Goal: Task Accomplishment & Management: Manage account settings

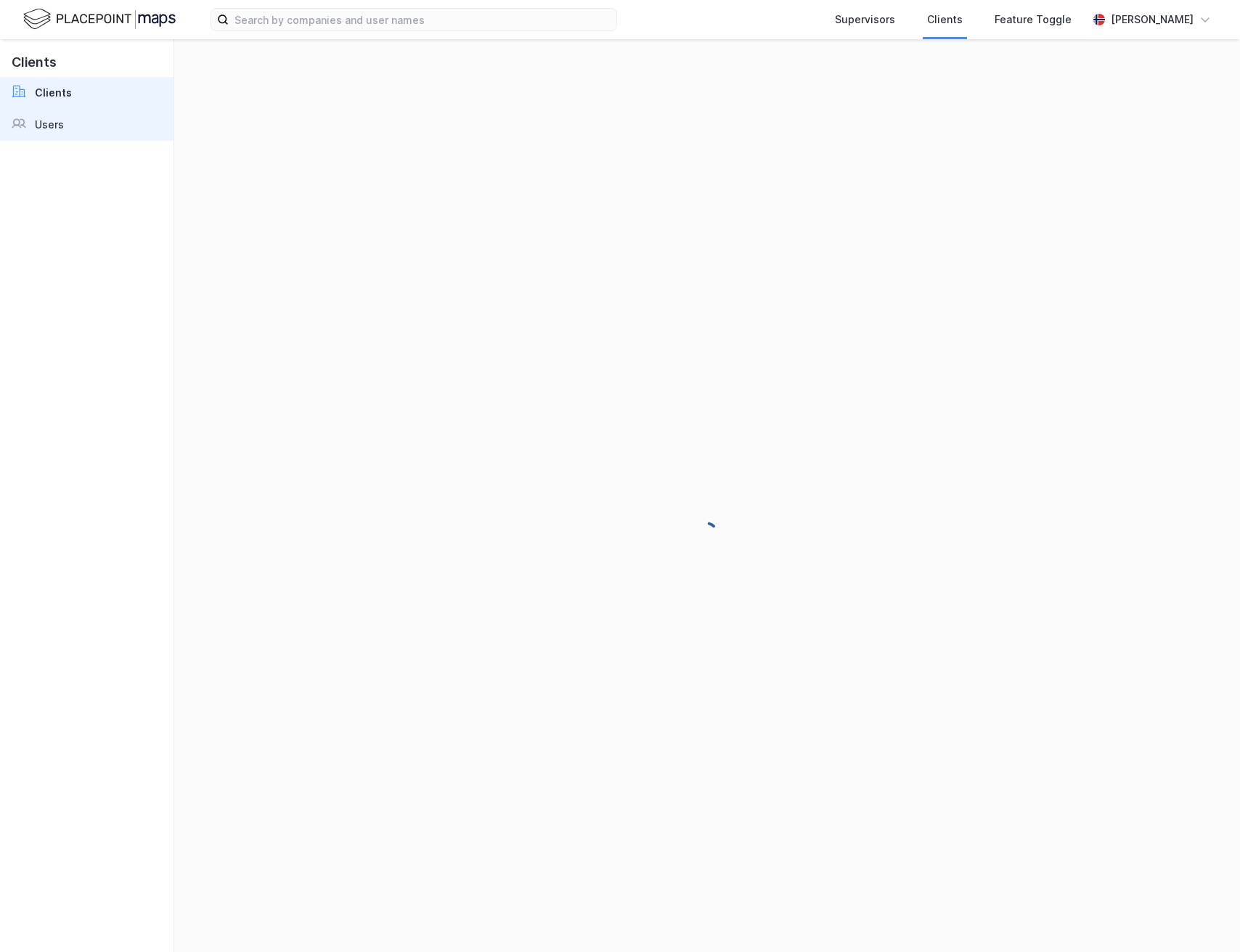
click at [53, 124] on div "Users" at bounding box center [49, 125] width 29 height 17
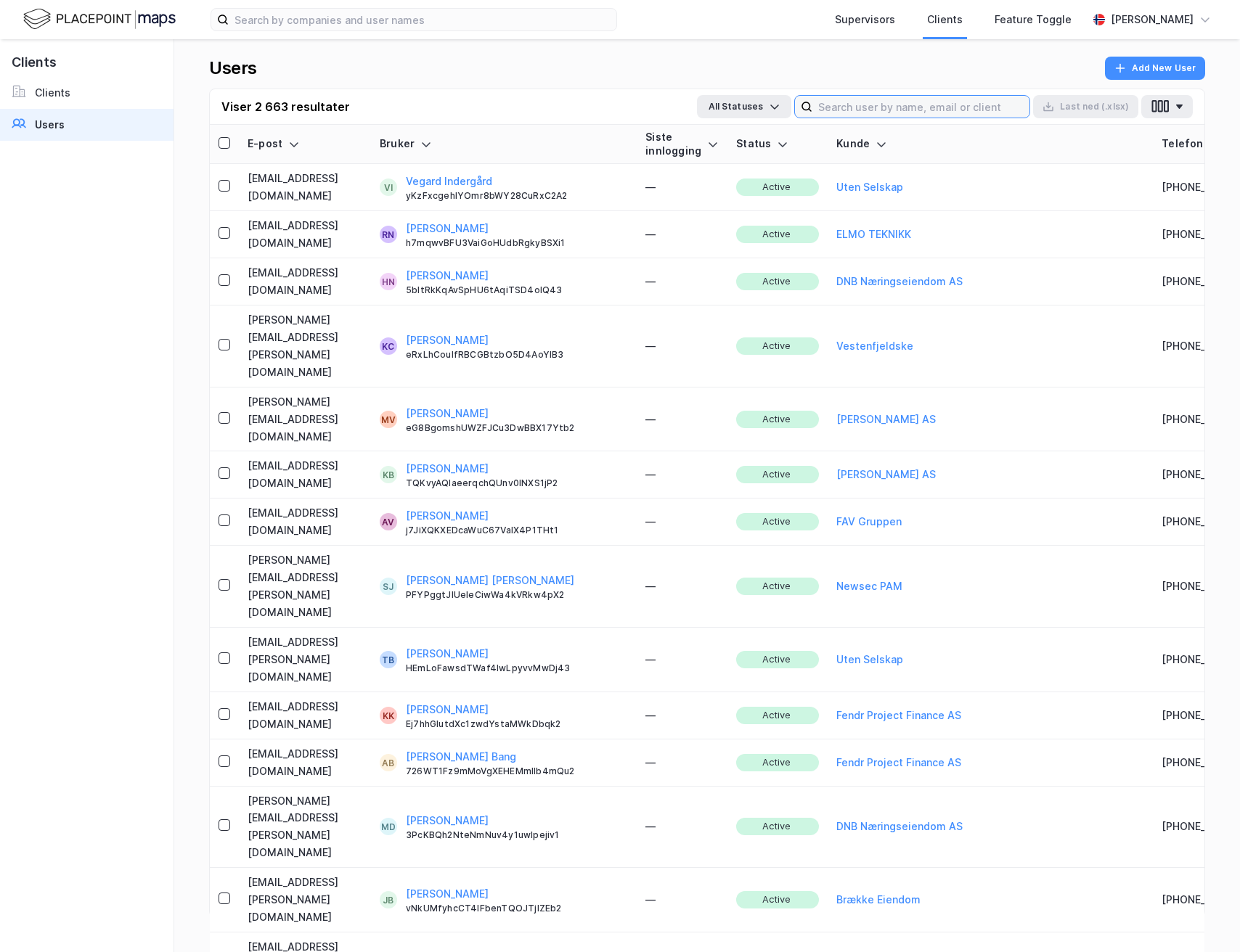
click at [861, 109] on input at bounding box center [921, 107] width 217 height 21
click at [785, 67] on div "Users Add New User" at bounding box center [707, 72] width 996 height 32
click at [904, 127] on th "Kunde" at bounding box center [990, 144] width 325 height 39
click at [898, 108] on input at bounding box center [921, 107] width 217 height 21
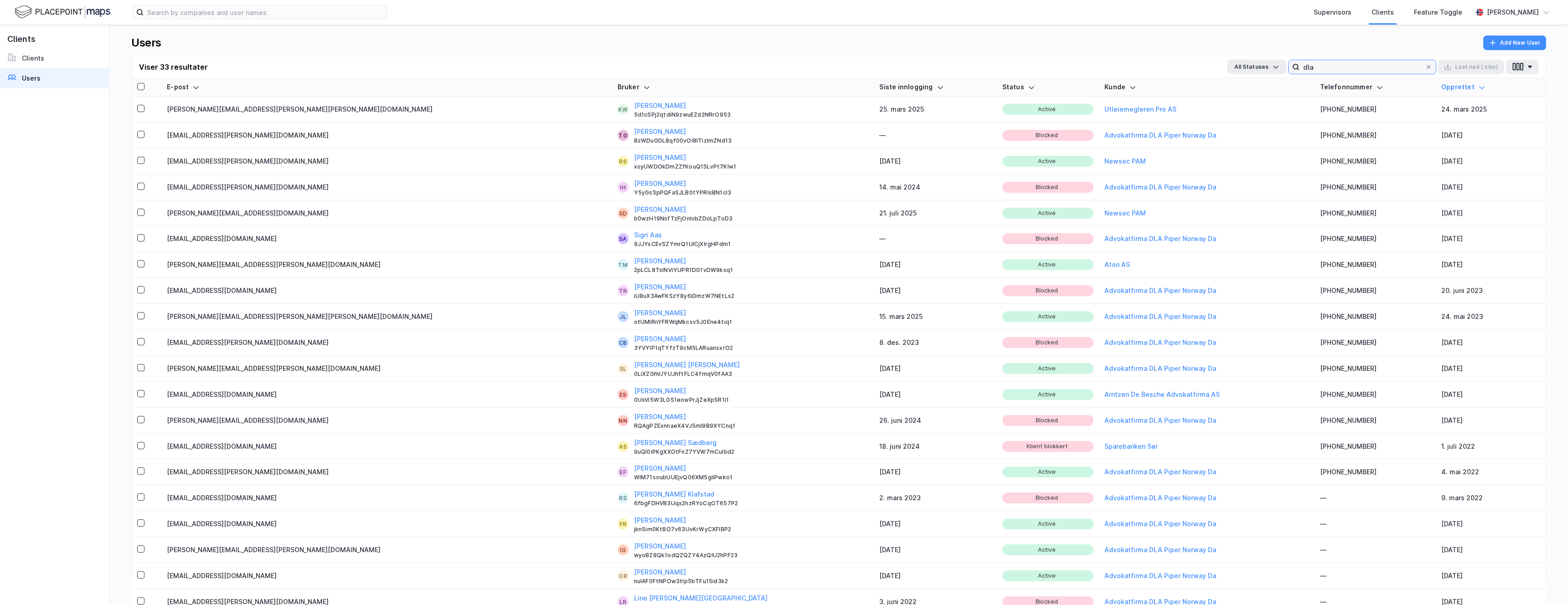
click at [778, 68] on input "dla" at bounding box center [1362, 67] width 125 height 13
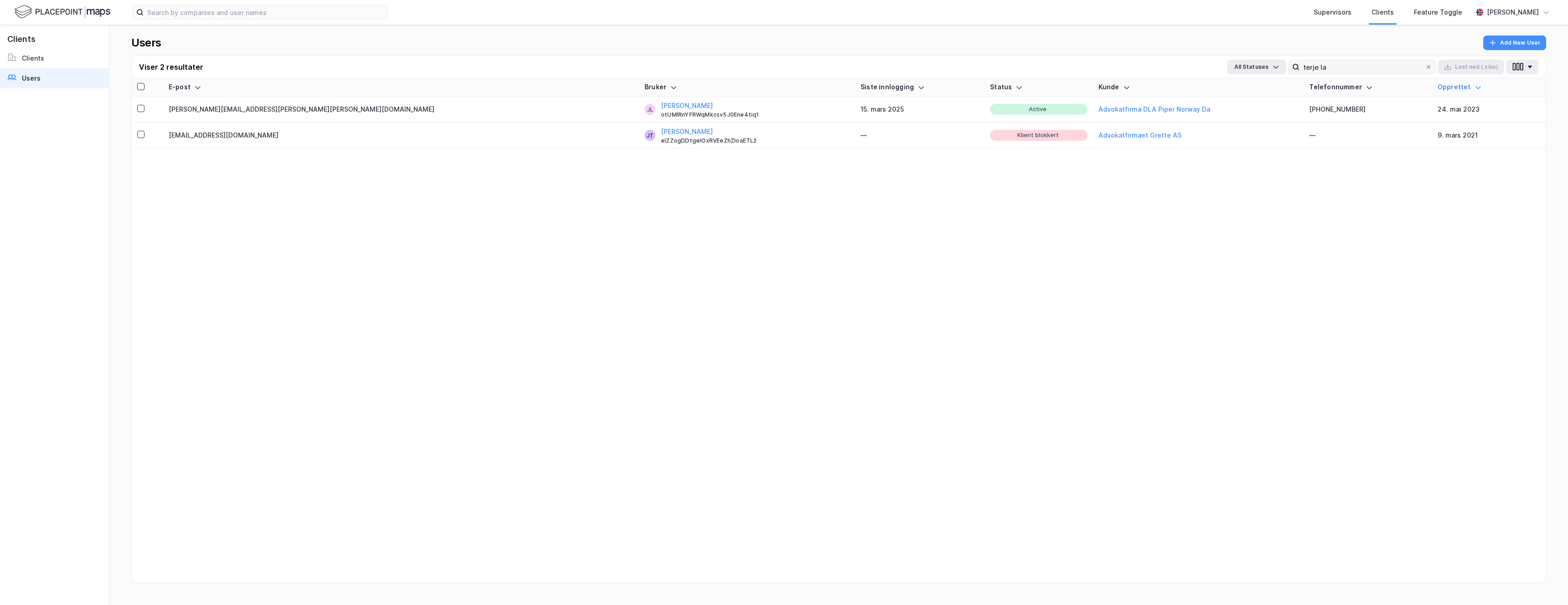
click at [778, 74] on label "terje la" at bounding box center [1362, 67] width 148 height 15
click at [778, 74] on input "terje la" at bounding box center [1362, 67] width 125 height 13
click at [778, 74] on label "terje la" at bounding box center [1362, 67] width 148 height 15
click at [778, 74] on input "terje la" at bounding box center [1362, 67] width 125 height 13
click at [778, 65] on input "terje la" at bounding box center [1362, 67] width 125 height 13
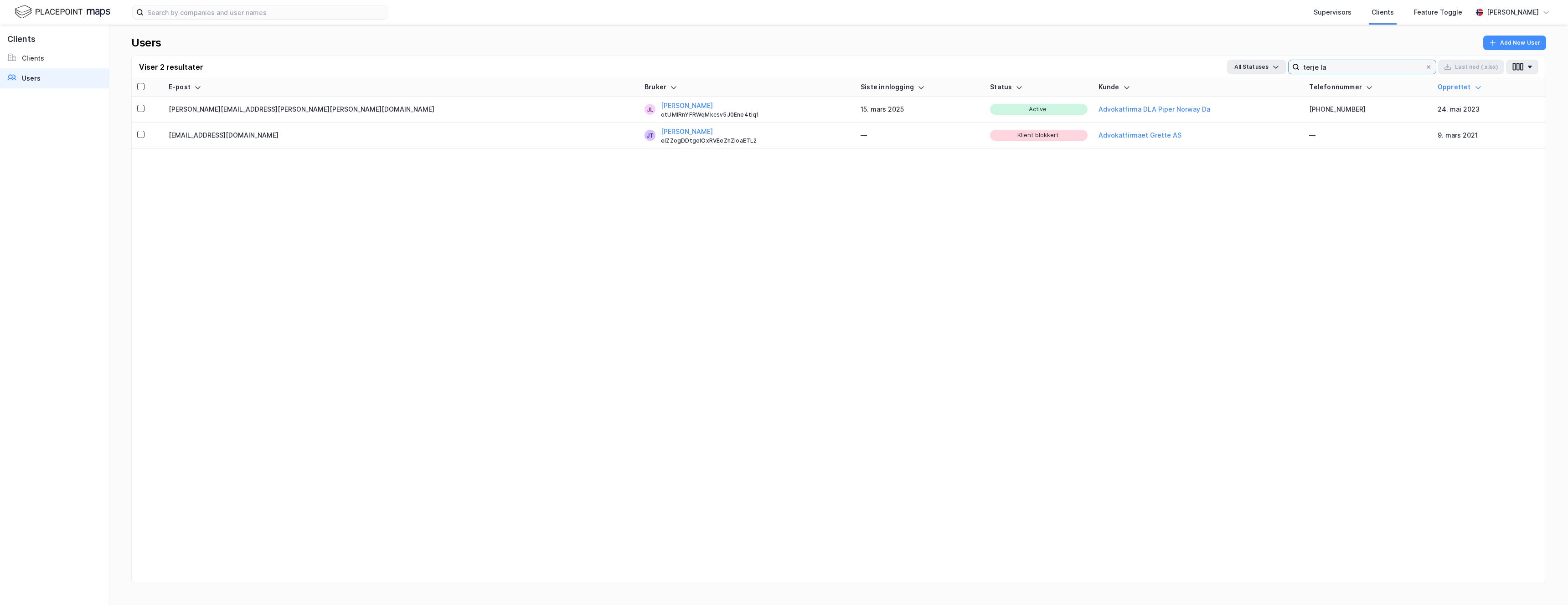
click at [778, 65] on input "terje la" at bounding box center [1362, 67] width 125 height 13
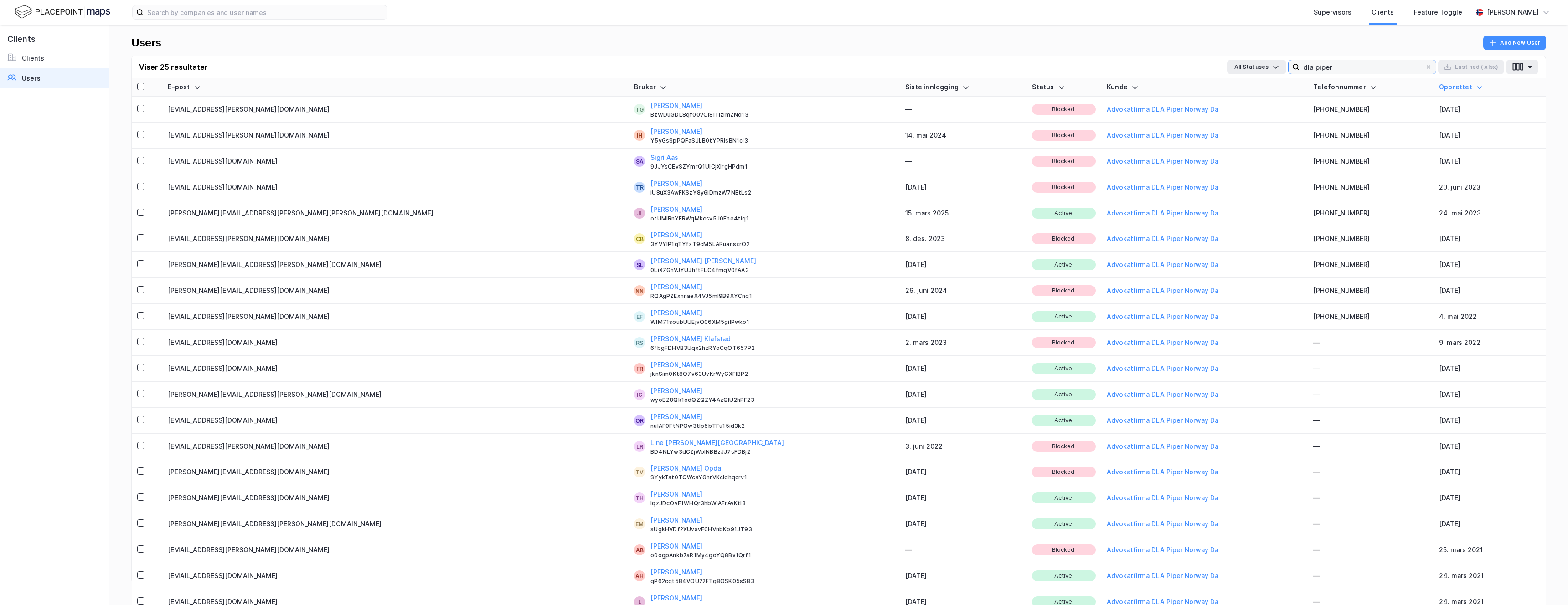
type input "dla piper"
click at [778, 83] on div "Siste innlogging" at bounding box center [963, 87] width 116 height 9
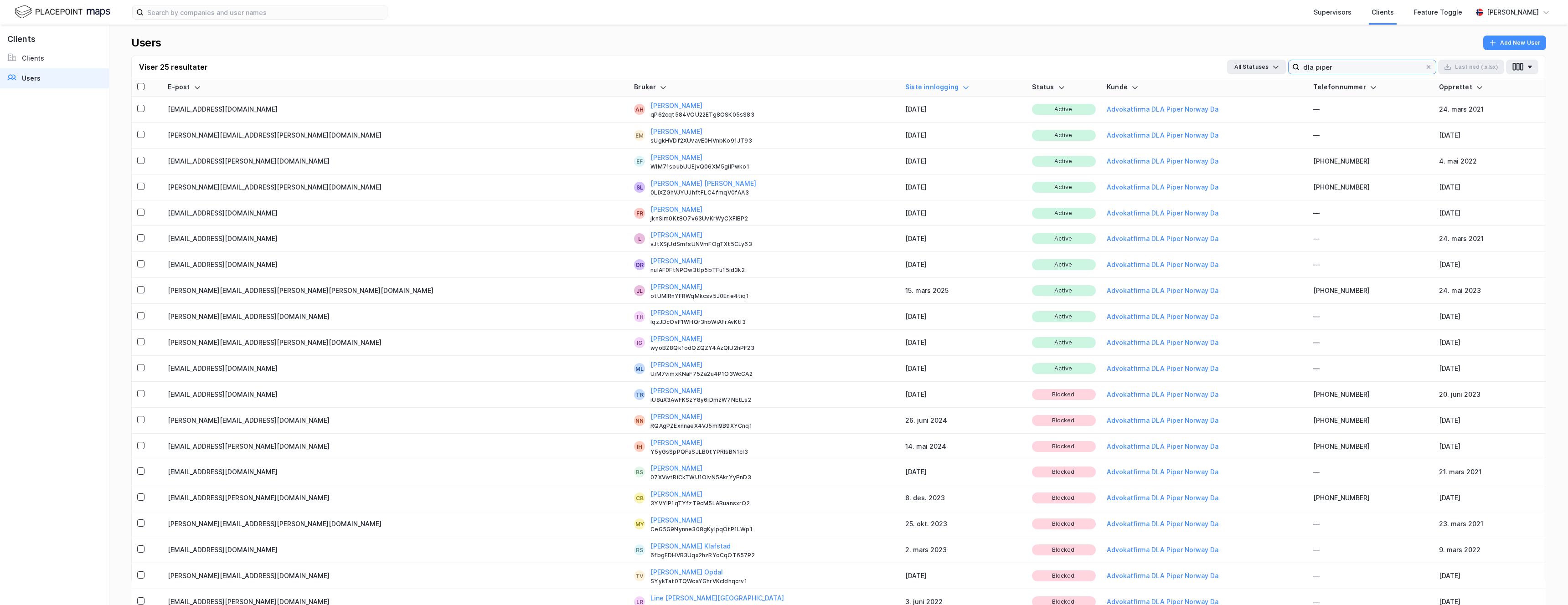
click at [778, 66] on input "dla piper" at bounding box center [1362, 67] width 125 height 13
click at [142, 316] on icon at bounding box center [141, 316] width 6 height 6
click at [140, 343] on icon at bounding box center [141, 341] width 6 height 6
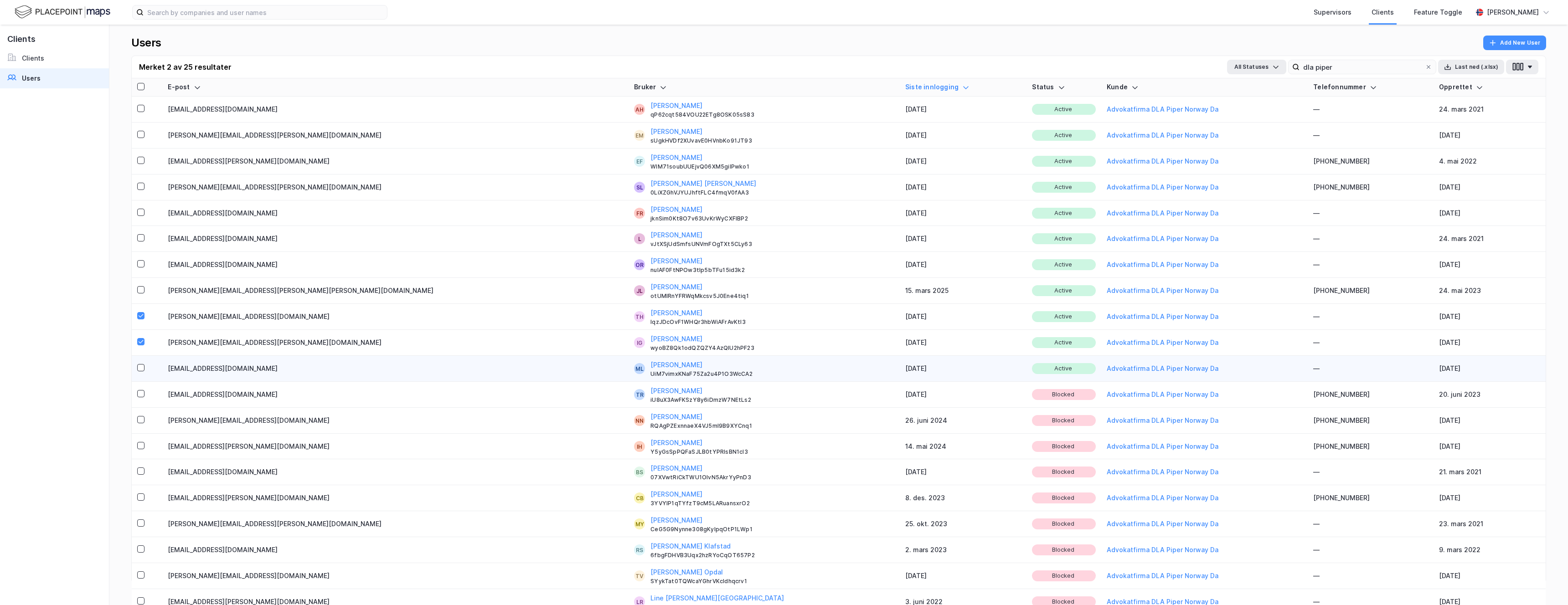
click at [138, 364] on div at bounding box center [141, 368] width 7 height 7
click at [142, 261] on div at bounding box center [141, 264] width 7 height 7
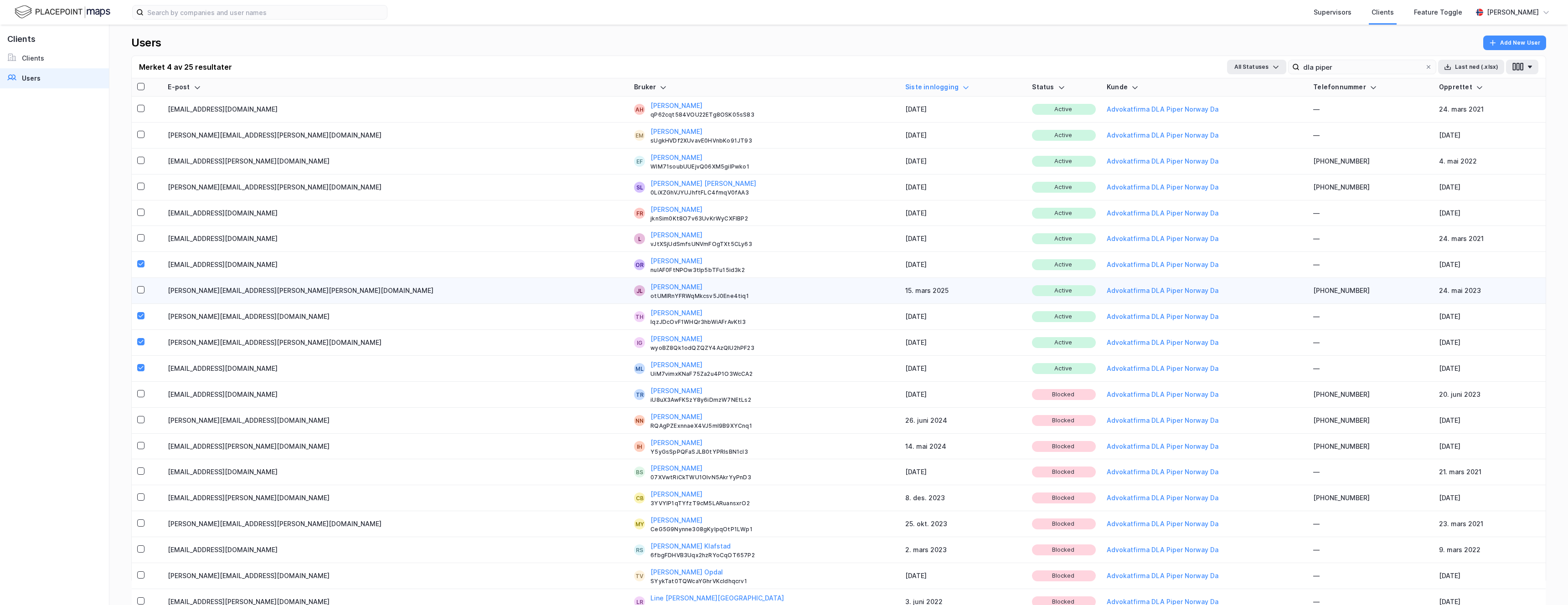
click at [257, 288] on td "[PERSON_NAME][EMAIL_ADDRESS][PERSON_NAME][PERSON_NAME][DOMAIN_NAME]" at bounding box center [396, 291] width 466 height 26
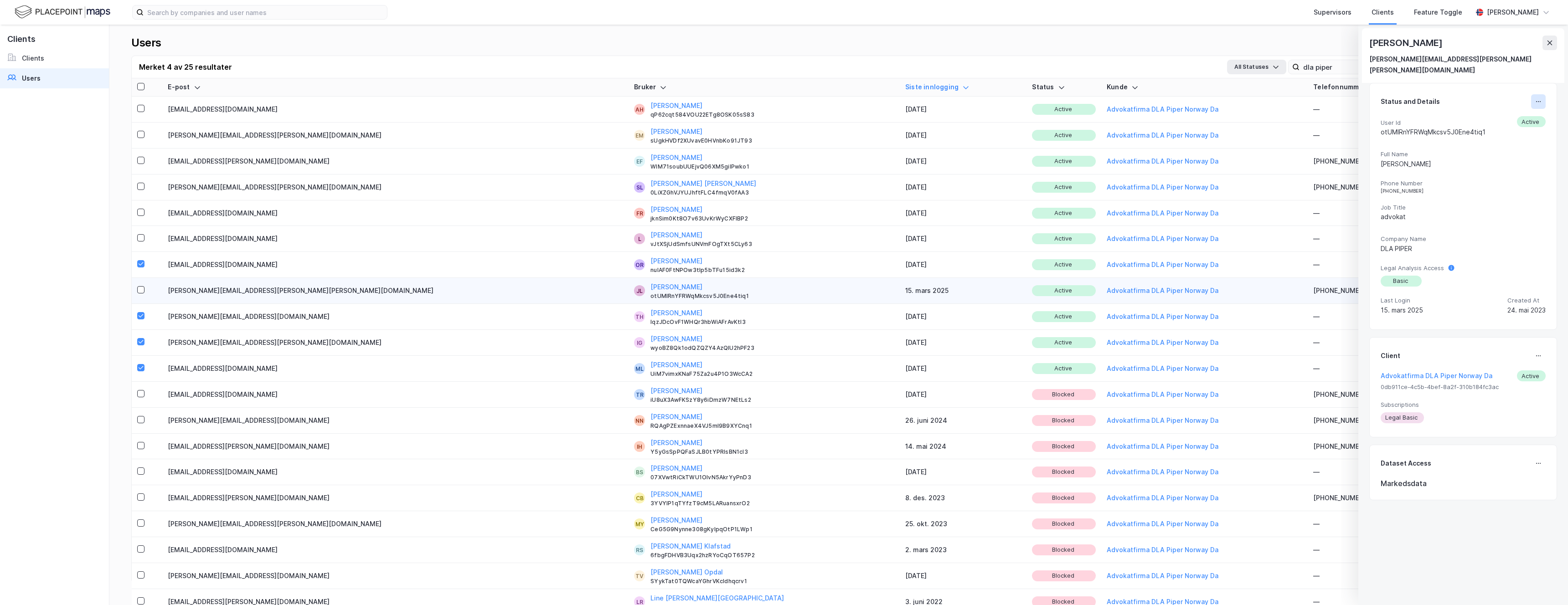
click at [778, 94] on button at bounding box center [1538, 102] width 15 height 15
click at [778, 182] on div "Block" at bounding box center [1457, 193] width 149 height 22
click at [139, 232] on td at bounding box center [147, 239] width 30 height 26
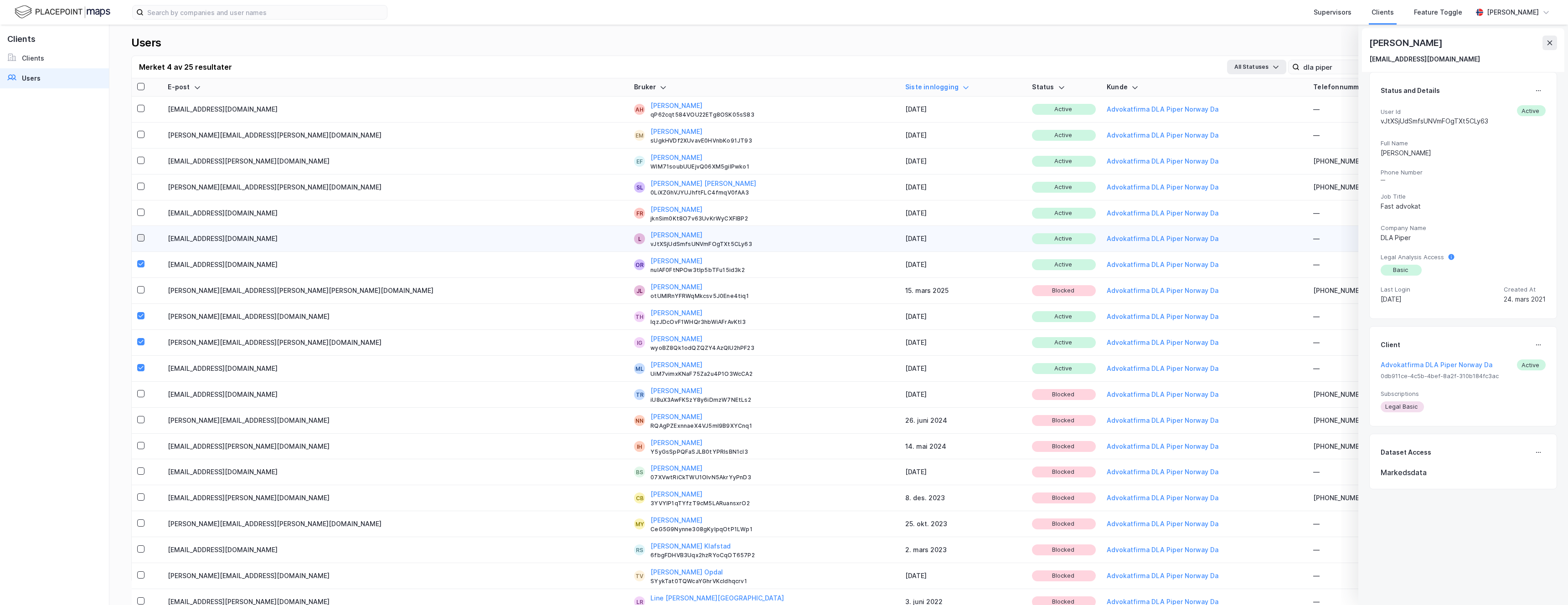
click at [140, 240] on icon at bounding box center [141, 238] width 6 height 6
click at [139, 215] on div at bounding box center [147, 213] width 19 height 11
click at [141, 183] on div at bounding box center [141, 186] width 7 height 7
click at [142, 161] on icon at bounding box center [141, 160] width 6 height 6
click at [142, 133] on icon at bounding box center [141, 135] width 6 height 6
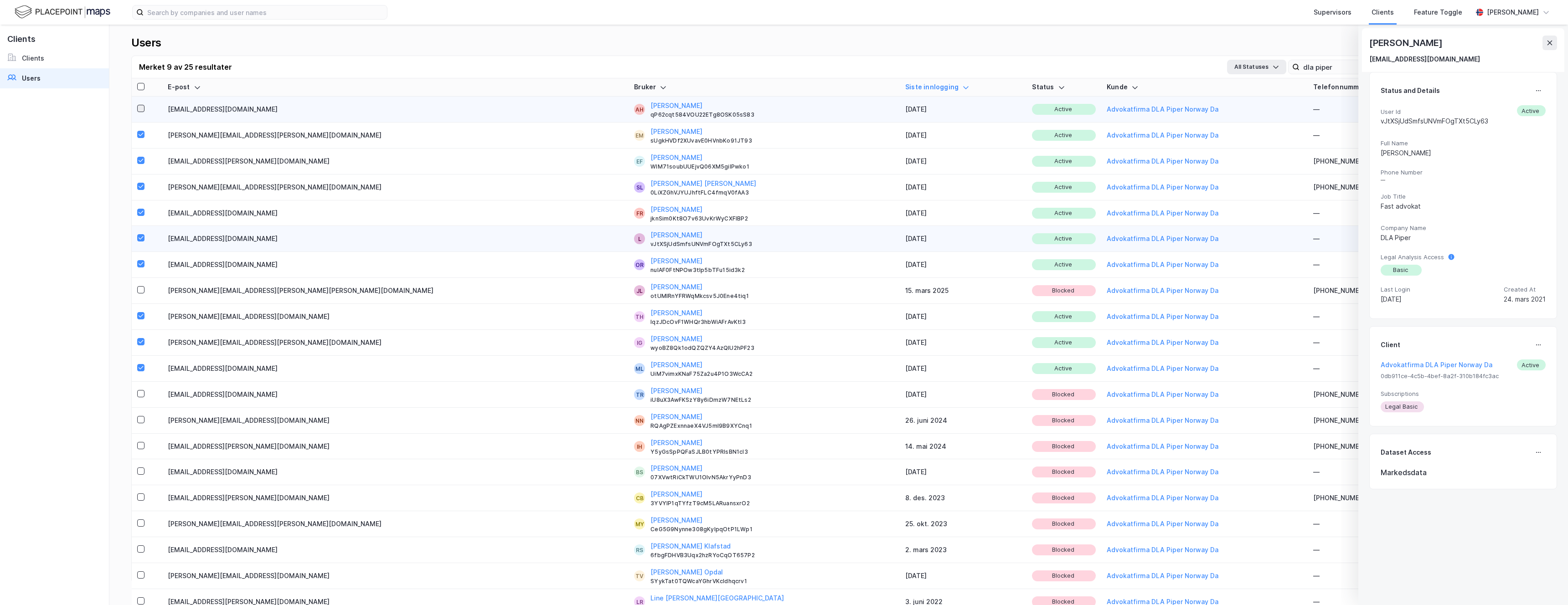
click at [142, 105] on icon at bounding box center [141, 108] width 6 height 6
click at [778, 46] on button at bounding box center [1550, 43] width 15 height 15
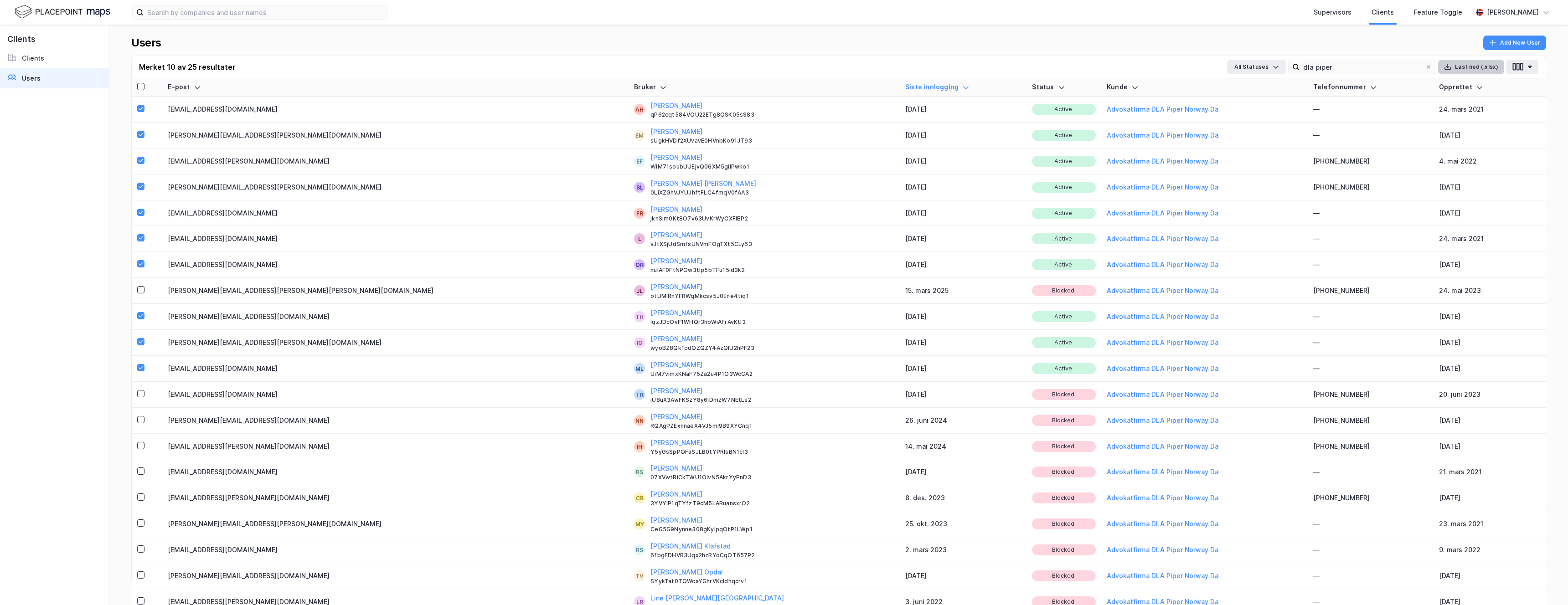
click at [778, 70] on button "Last ned (.xlsx)" at bounding box center [1471, 67] width 66 height 15
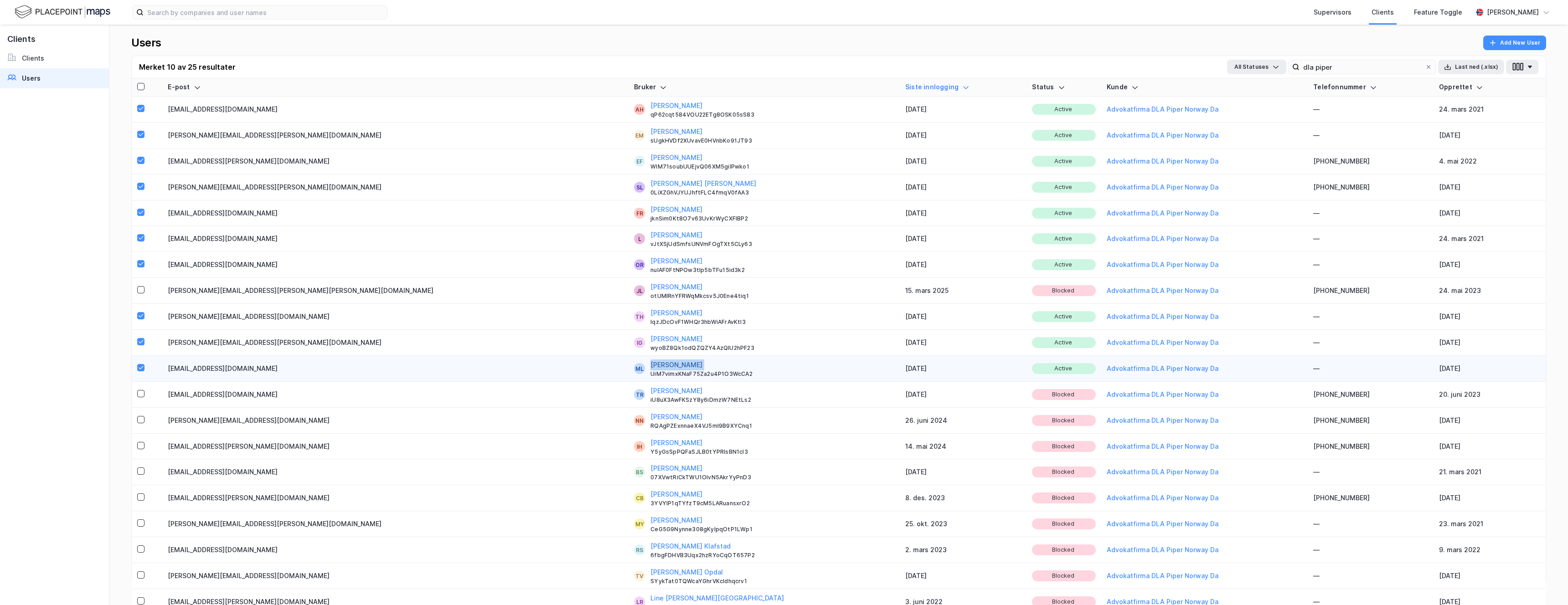
copy button "[PERSON_NAME]"
drag, startPoint x: 525, startPoint y: 365, endPoint x: 457, endPoint y: 366, distance: 68.0
click at [651, 366] on div "[PERSON_NAME] UiM7vimxKNaF75Za2u4P1O3WcCA2" at bounding box center [772, 369] width 244 height 18
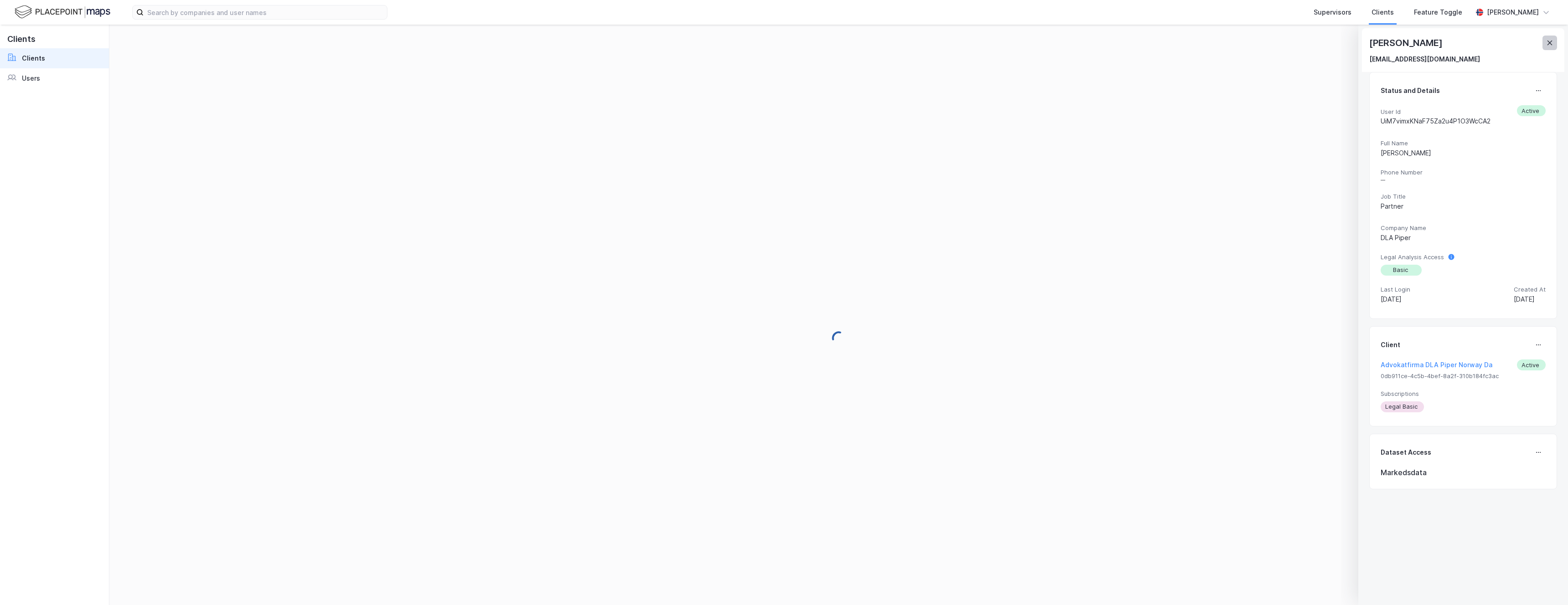
click at [778, 46] on icon at bounding box center [1550, 43] width 7 height 7
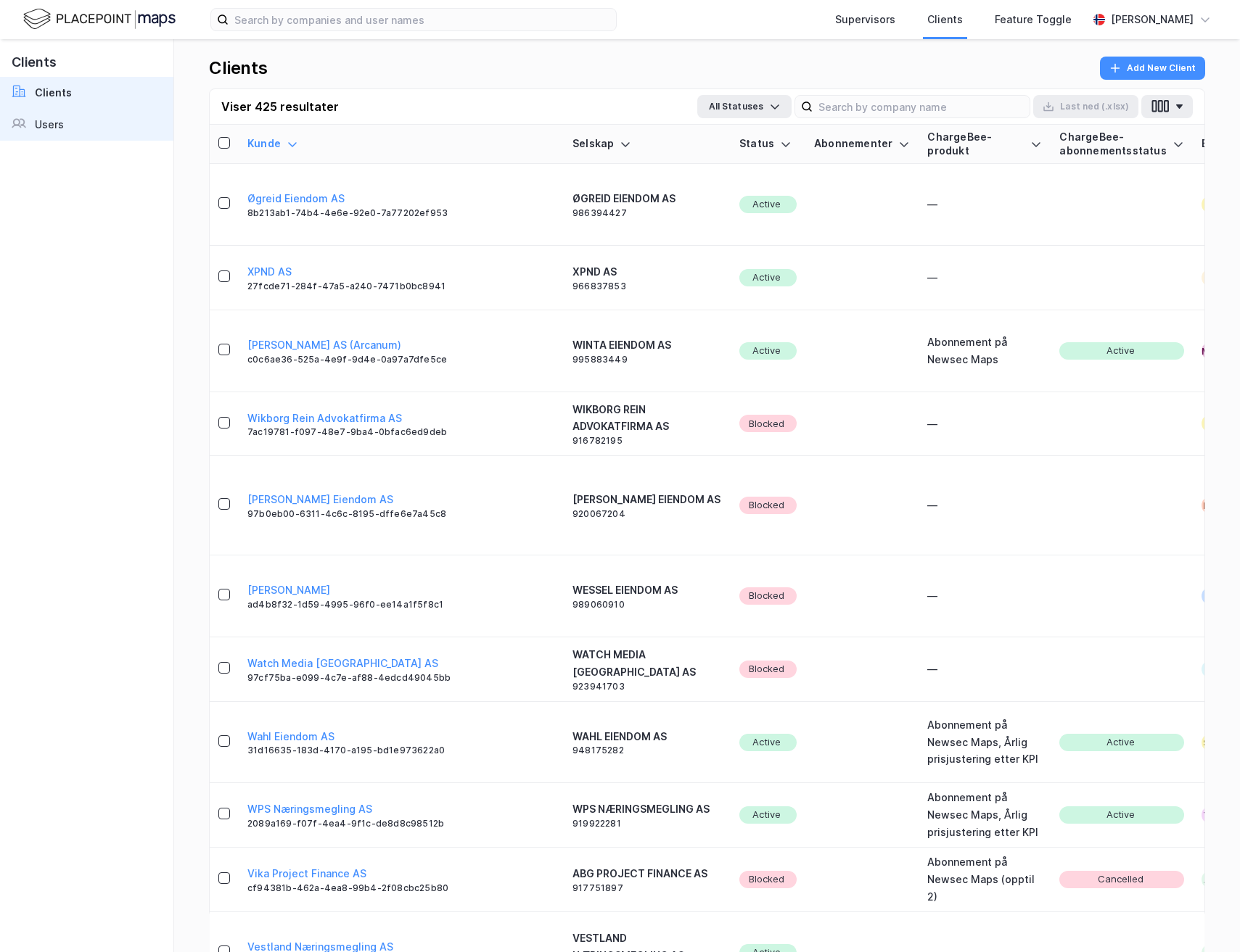
click at [65, 122] on link "Users" at bounding box center [86, 124] width 173 height 32
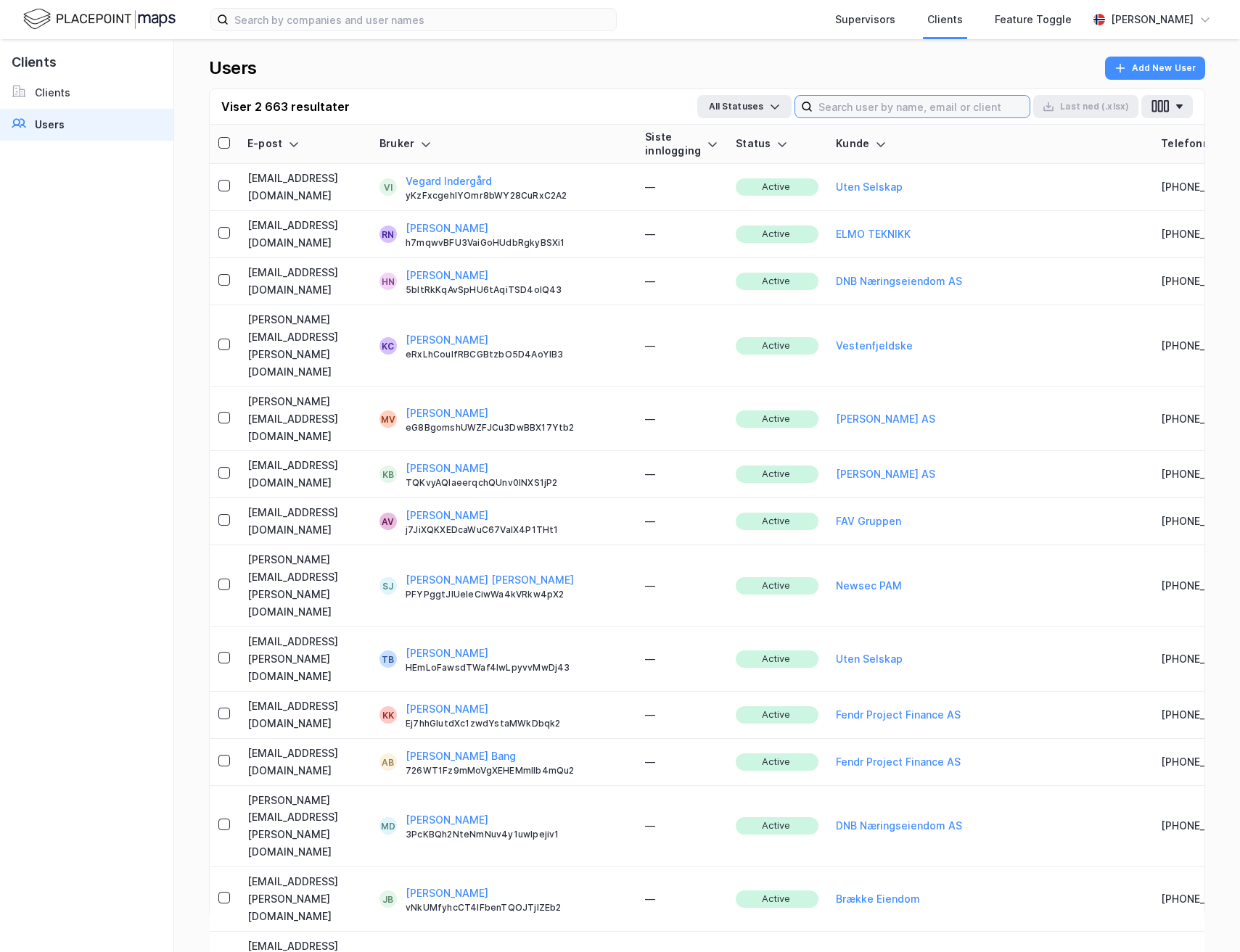
click at [882, 114] on input at bounding box center [921, 107] width 217 height 21
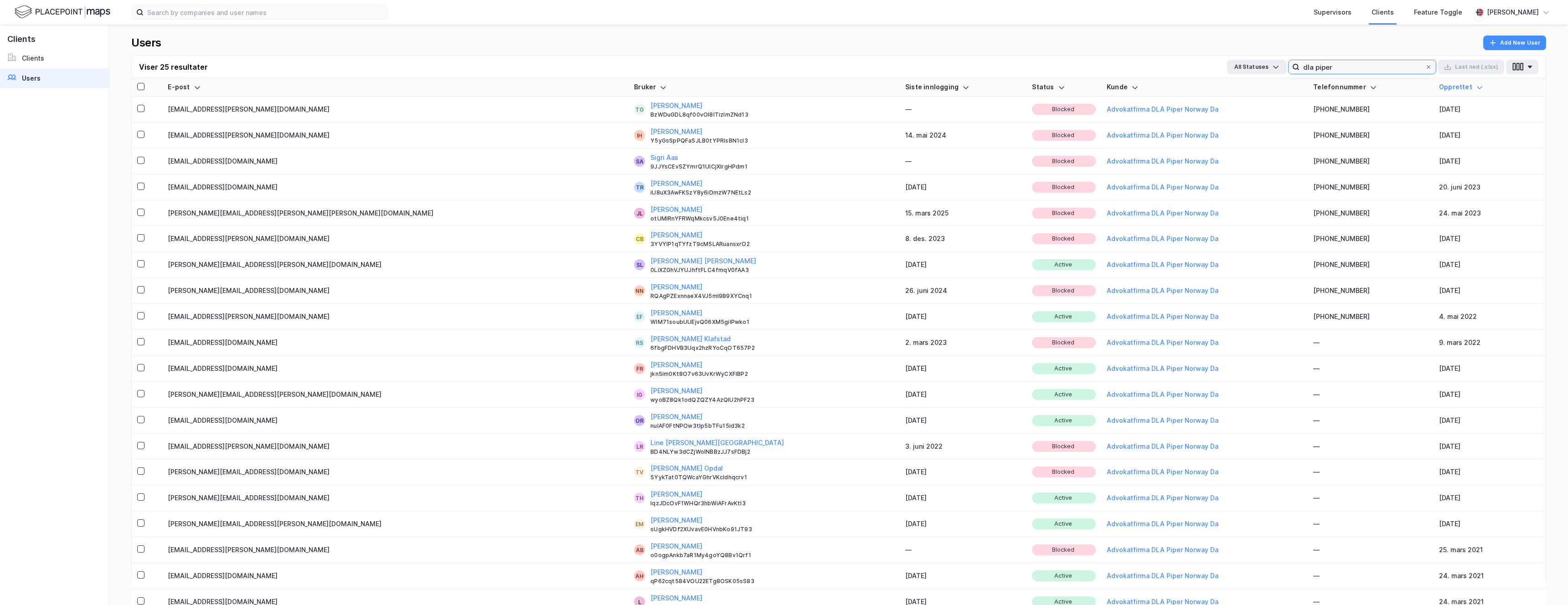
type input "dla piper"
click at [778, 88] on div "Siste innlogging" at bounding box center [963, 87] width 116 height 9
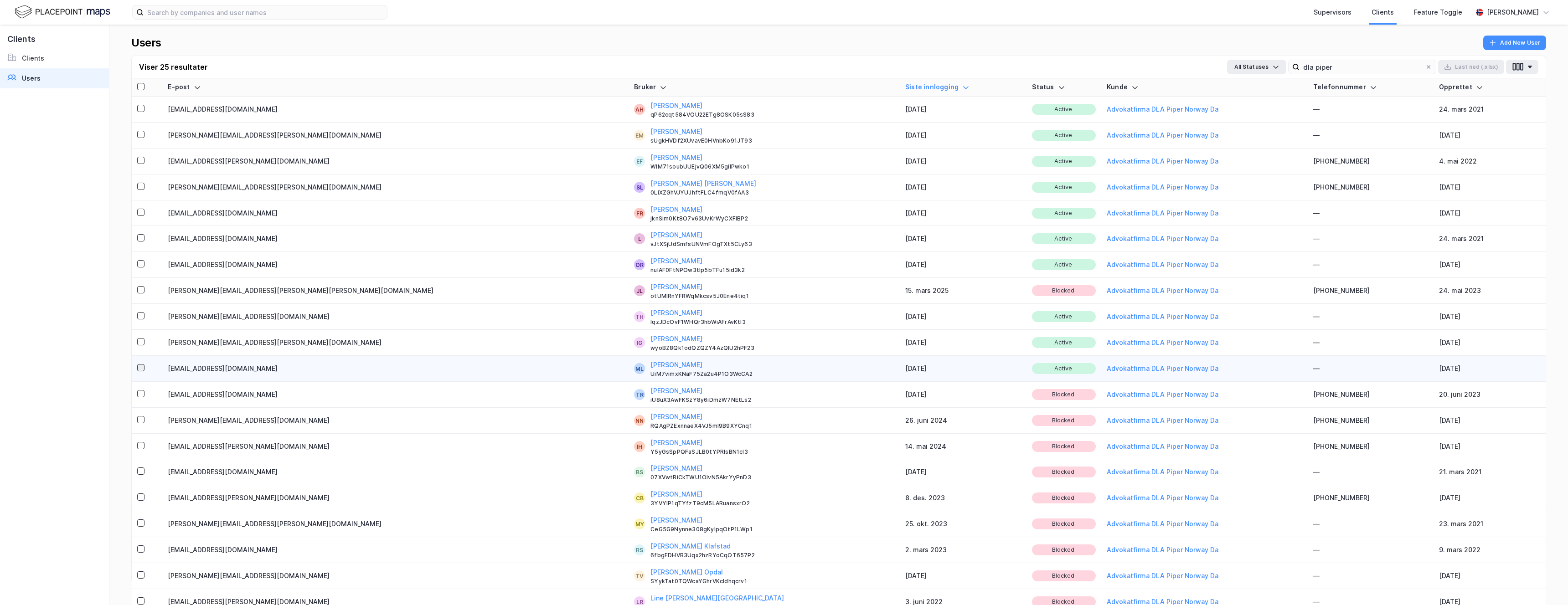
click at [142, 369] on icon at bounding box center [141, 368] width 6 height 6
click at [139, 343] on icon at bounding box center [141, 341] width 6 height 6
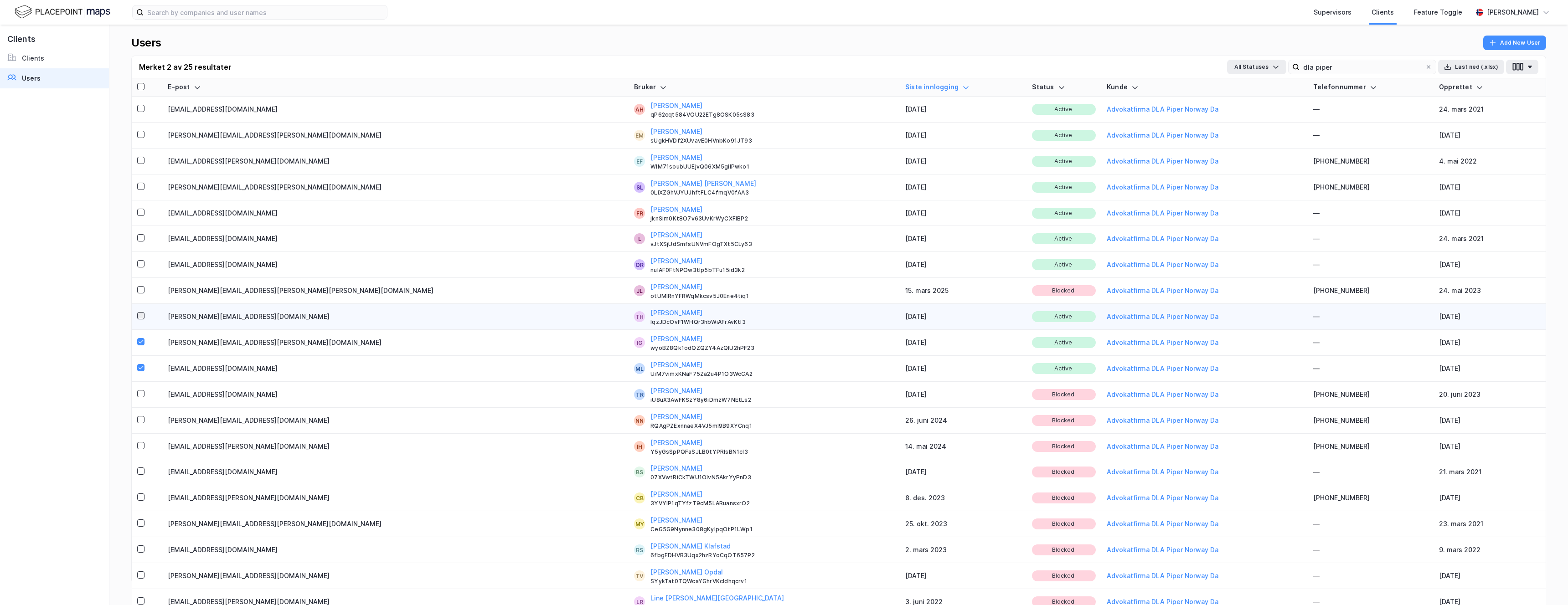
click at [138, 313] on icon at bounding box center [141, 316] width 6 height 6
click at [138, 287] on icon at bounding box center [141, 290] width 6 height 6
click at [142, 262] on icon at bounding box center [141, 264] width 6 height 6
click at [137, 233] on div at bounding box center [147, 239] width 19 height 11
click at [138, 211] on icon at bounding box center [141, 212] width 6 height 6
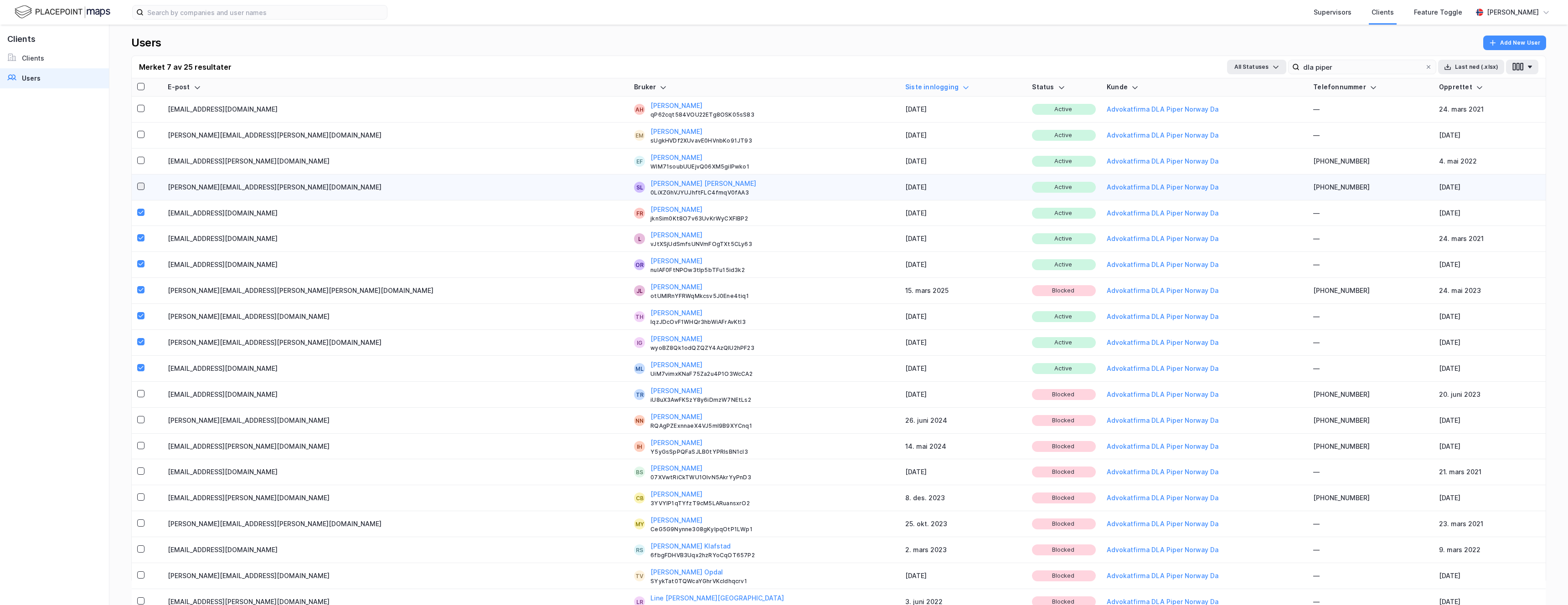
click at [139, 183] on icon at bounding box center [141, 186] width 6 height 6
click at [139, 163] on icon at bounding box center [141, 160] width 6 height 6
click at [139, 130] on div at bounding box center [147, 135] width 19 height 11
click at [139, 111] on div at bounding box center [141, 108] width 7 height 7
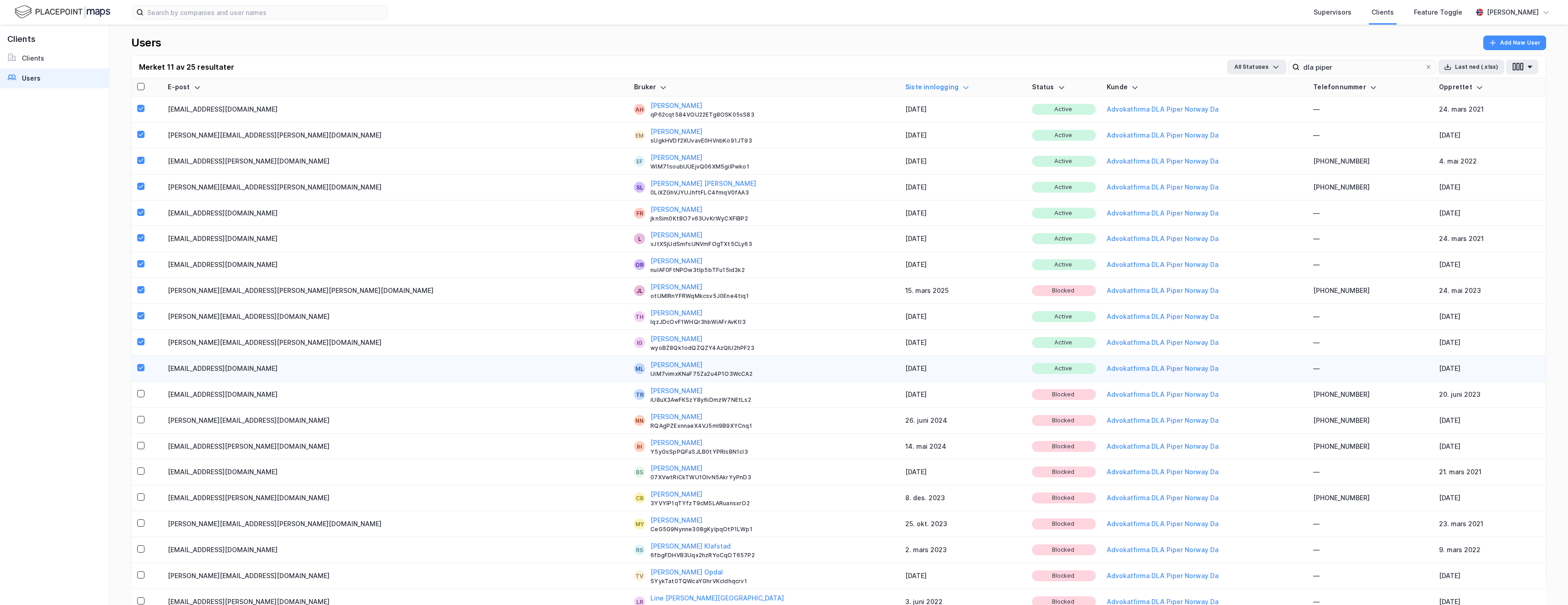
drag, startPoint x: 165, startPoint y: 366, endPoint x: 210, endPoint y: 362, distance: 45.2
click at [218, 362] on tr "[EMAIL_ADDRESS][DOMAIN_NAME] [PERSON_NAME] UiM7vimxKNaF75Za2u4P1O3WcCA2 [DATE] …" at bounding box center [838, 369] width 1414 height 26
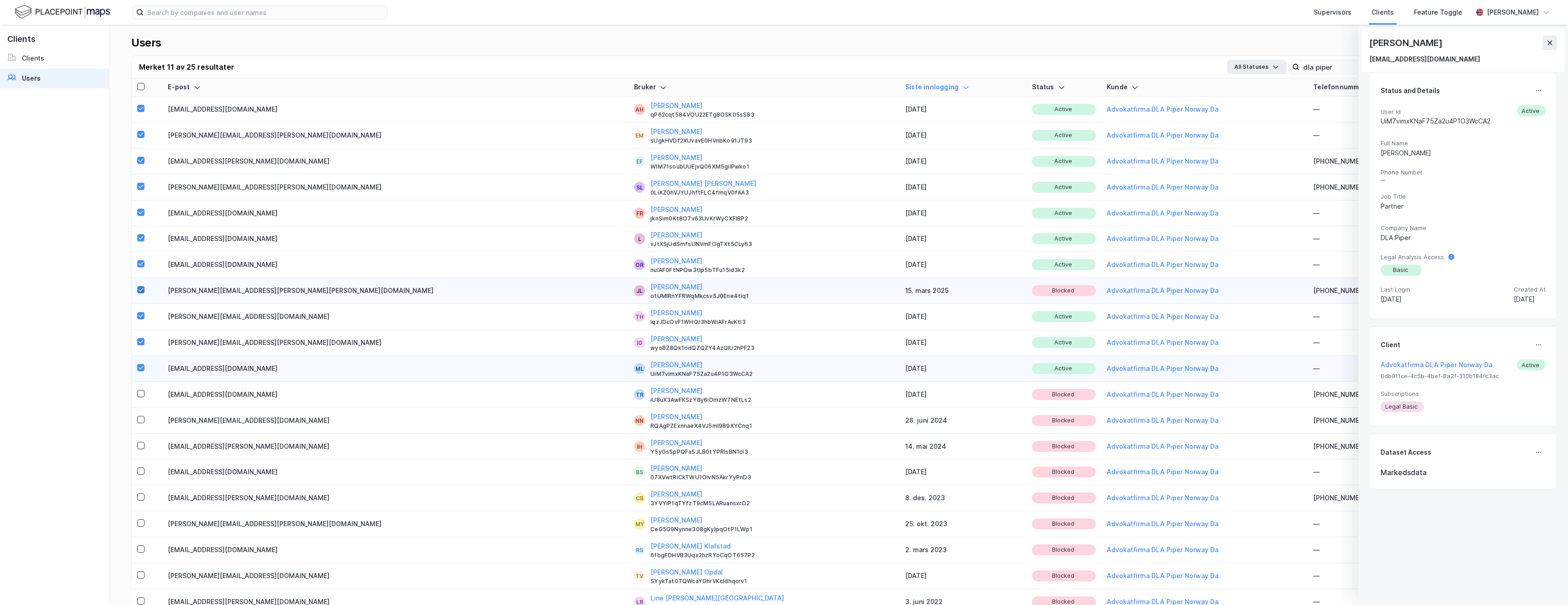
click at [140, 290] on icon at bounding box center [141, 290] width 6 height 6
copy td "[EMAIL_ADDRESS][DOMAIN_NAME]"
drag, startPoint x: 177, startPoint y: 366, endPoint x: 267, endPoint y: 366, distance: 90.0
click at [267, 366] on td "[EMAIL_ADDRESS][DOMAIN_NAME]" at bounding box center [396, 369] width 466 height 26
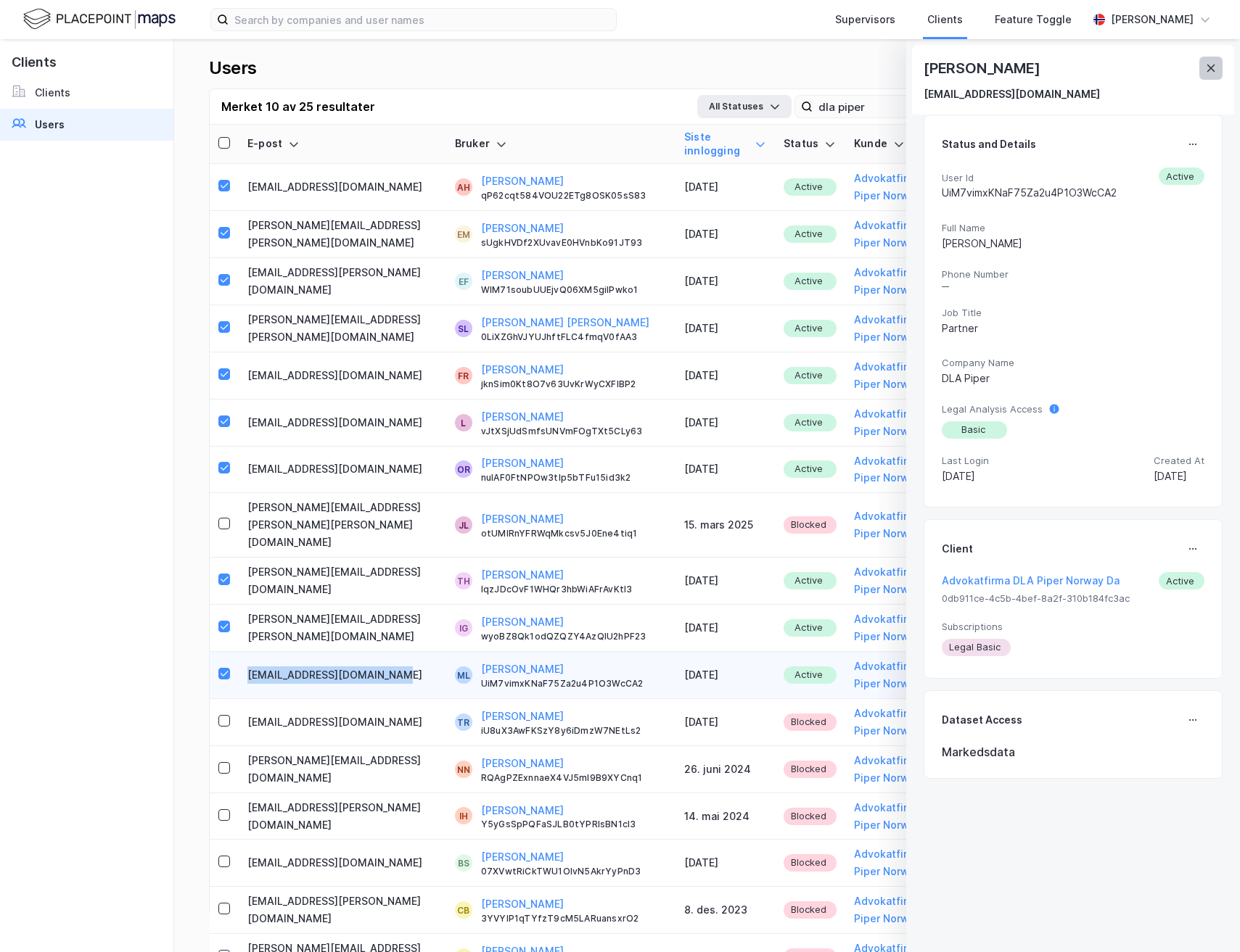
click at [1210, 61] on button at bounding box center [1211, 68] width 23 height 23
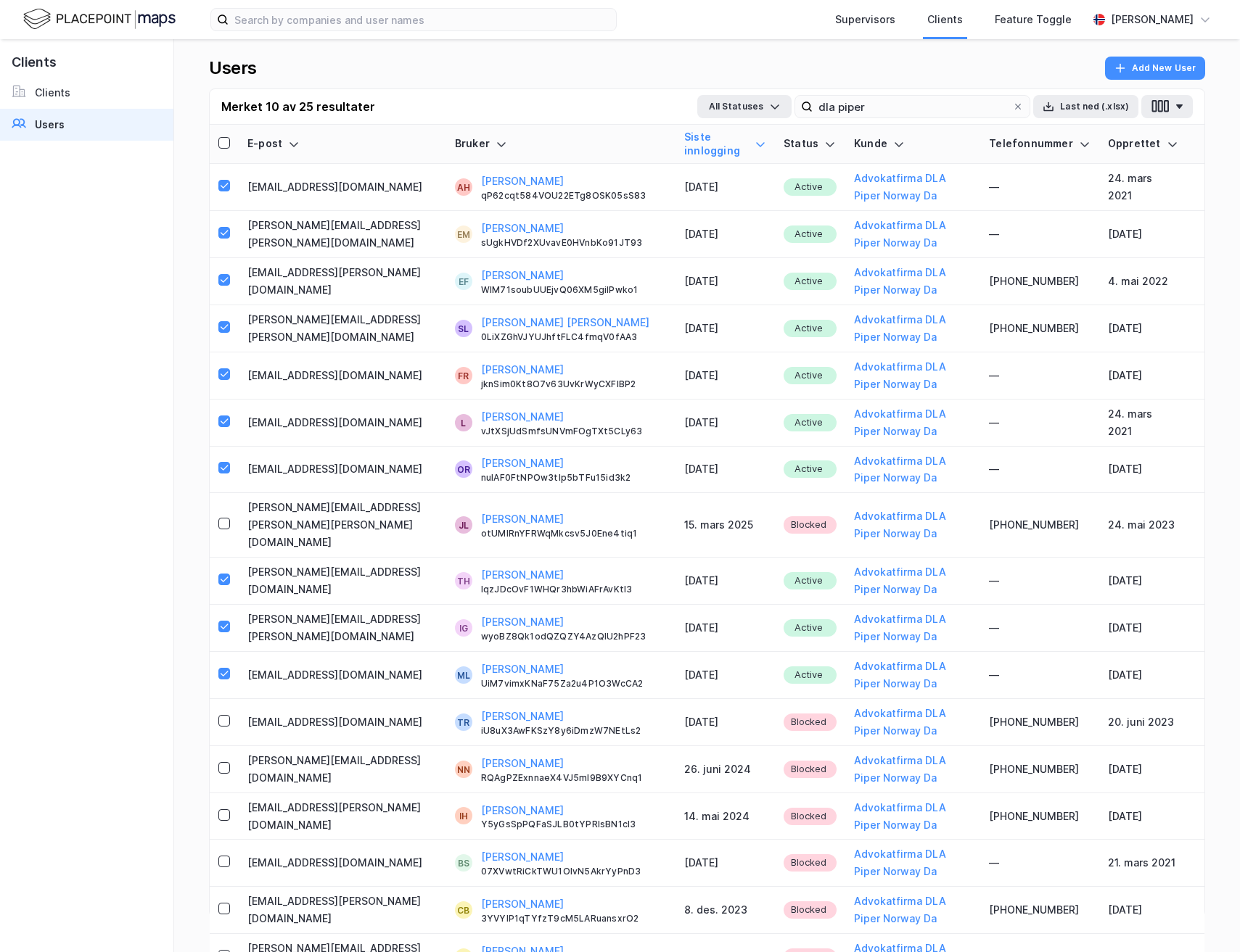
click at [1109, 113] on button "Last ned (.xlsx)" at bounding box center [1085, 107] width 106 height 23
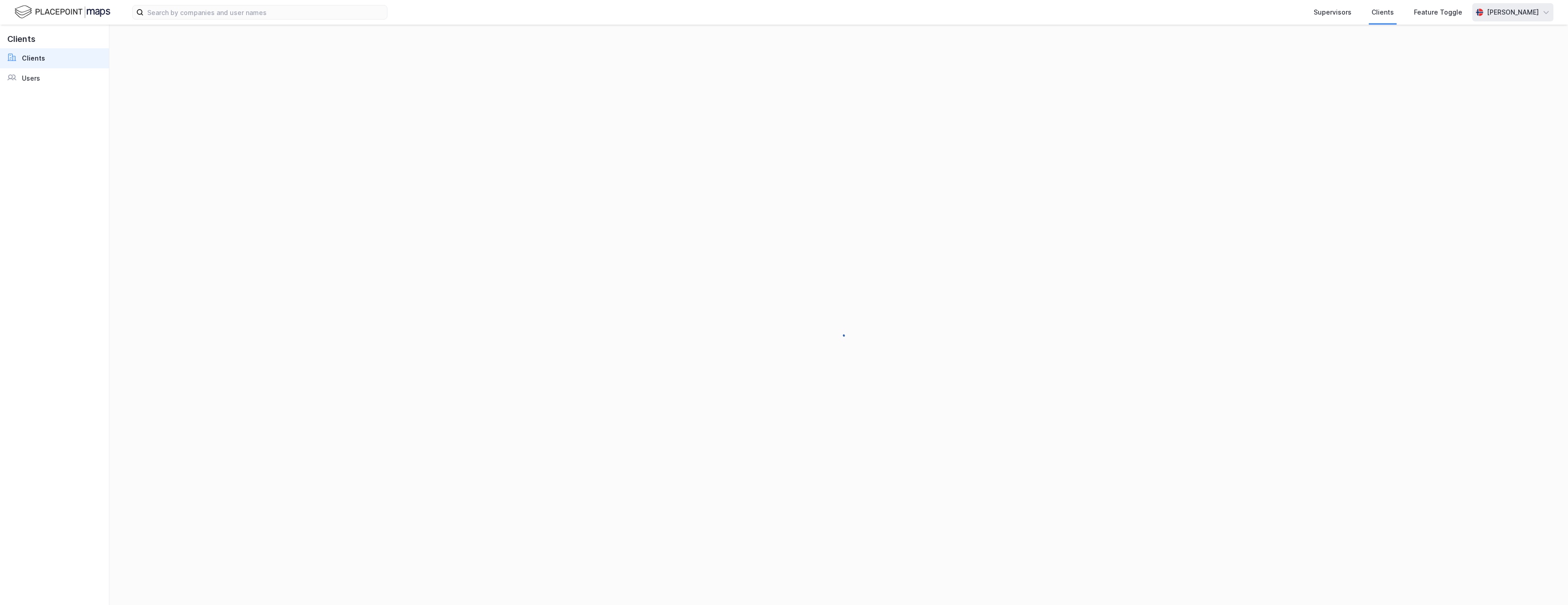
click at [1493, 19] on div "[PERSON_NAME]" at bounding box center [1513, 12] width 81 height 18
click at [1466, 55] on div "Logg ut" at bounding box center [1467, 56] width 24 height 11
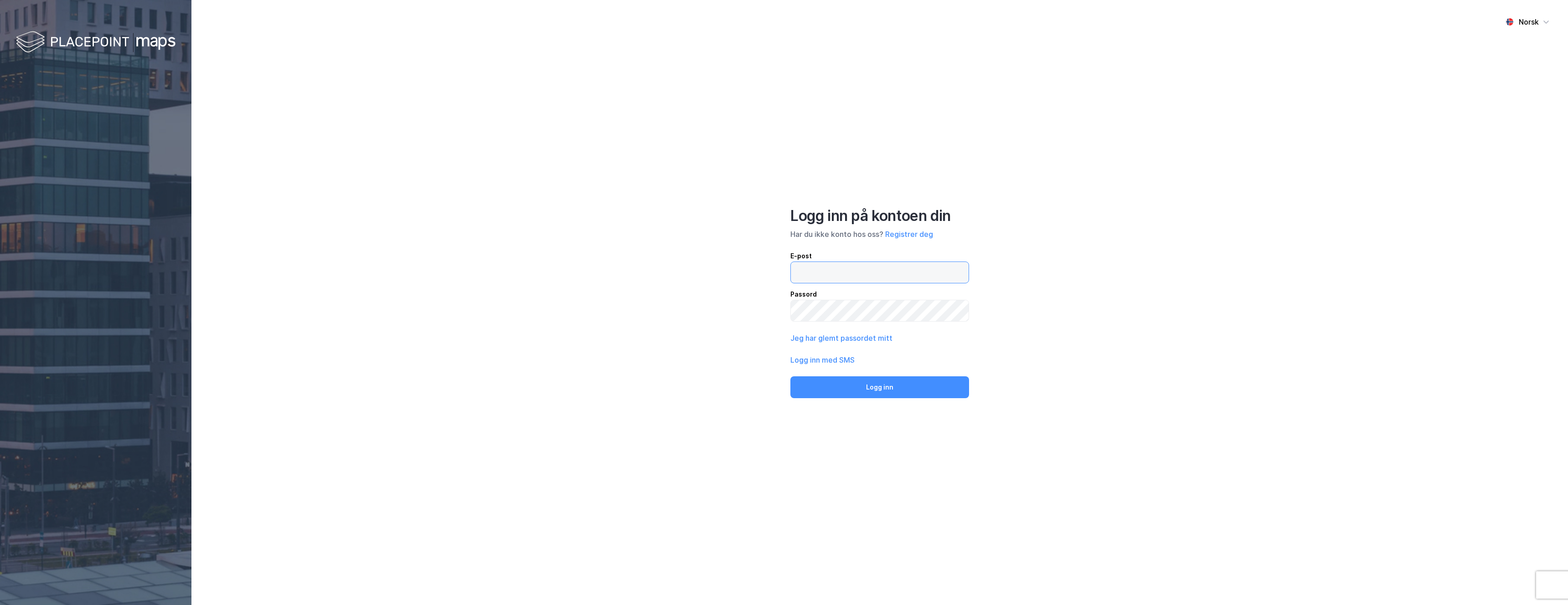
click at [831, 279] on input "email" at bounding box center [880, 273] width 178 height 21
type input "[PERSON_NAME][EMAIL_ADDRESS][DOMAIN_NAME]"
click at [839, 385] on button "Logg inn" at bounding box center [880, 388] width 179 height 22
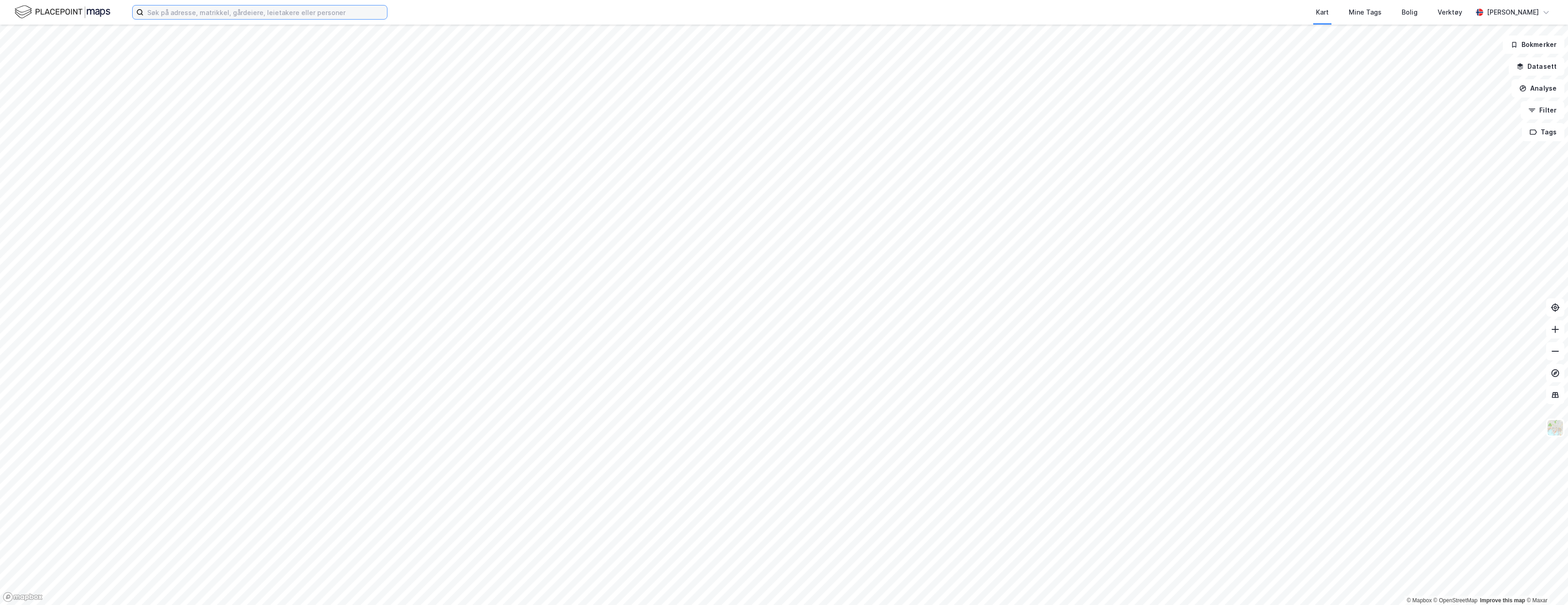
click at [290, 10] on input at bounding box center [265, 12] width 243 height 13
paste input "[PERSON_NAME]"
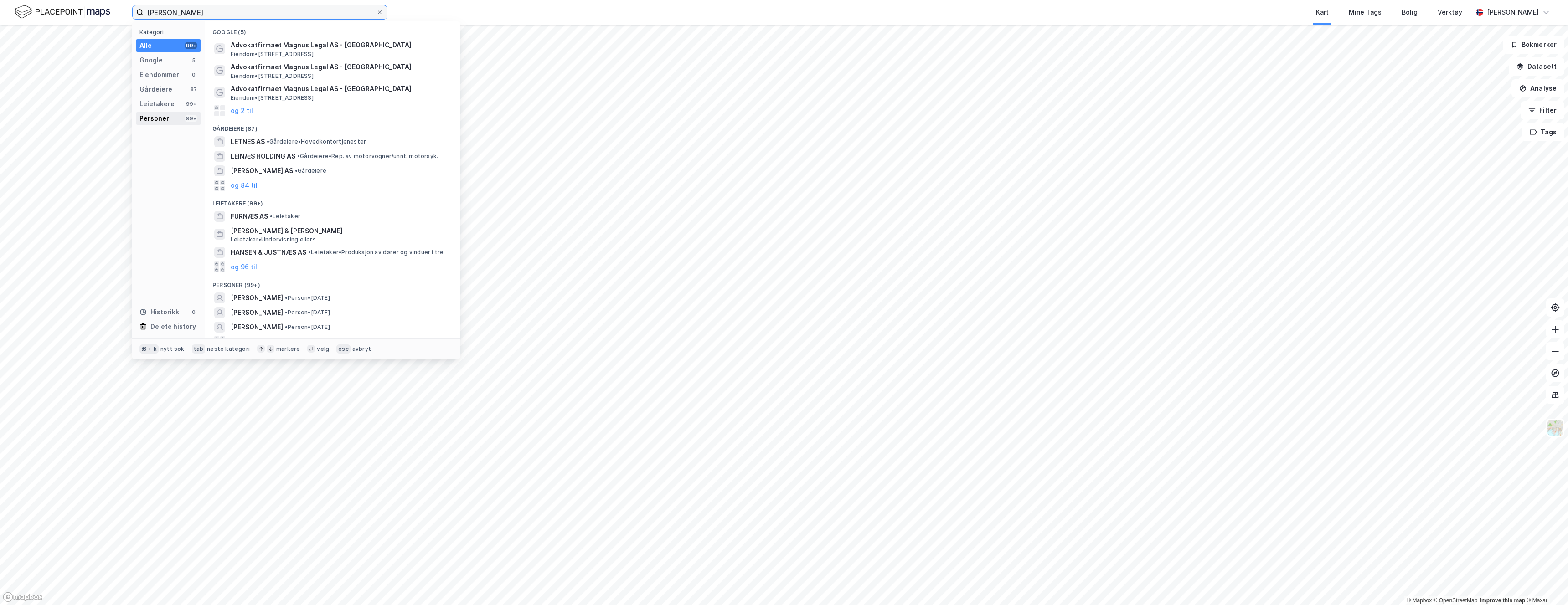
type input "[PERSON_NAME]"
click at [170, 118] on div "Personer 99+" at bounding box center [168, 118] width 65 height 13
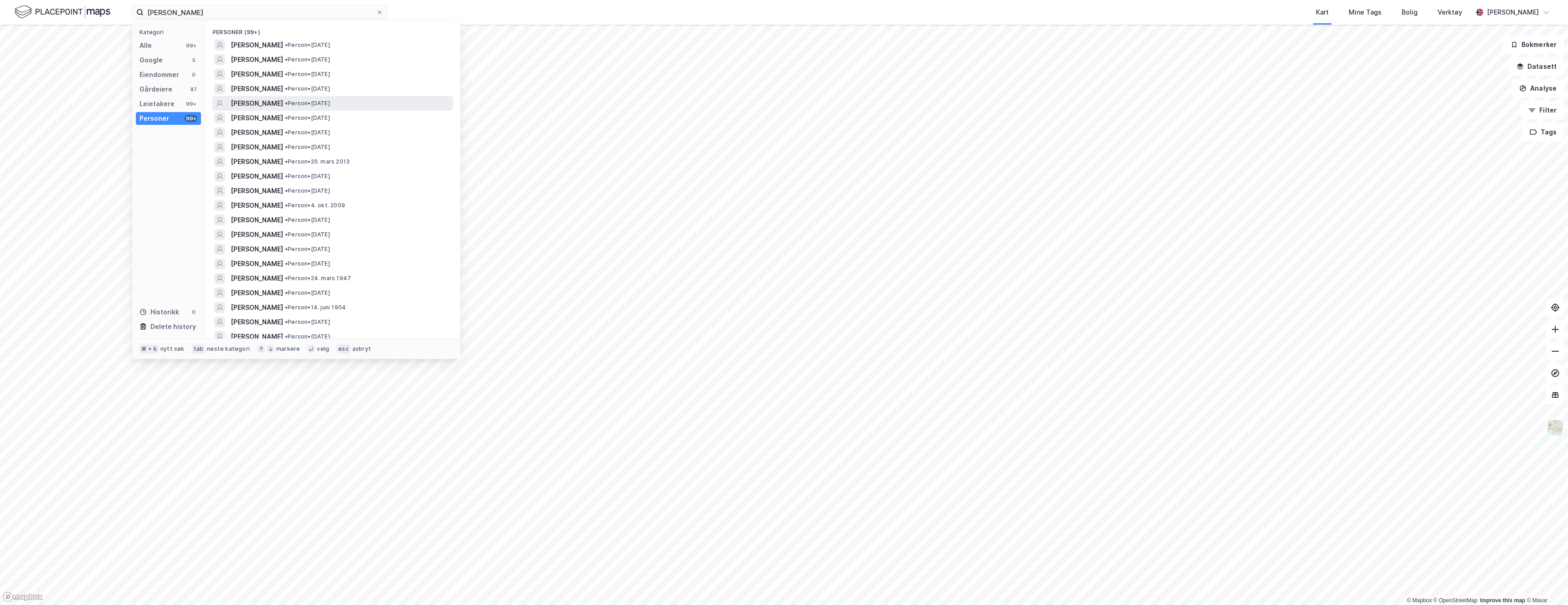
click at [283, 103] on span "[PERSON_NAME]" at bounding box center [257, 103] width 52 height 11
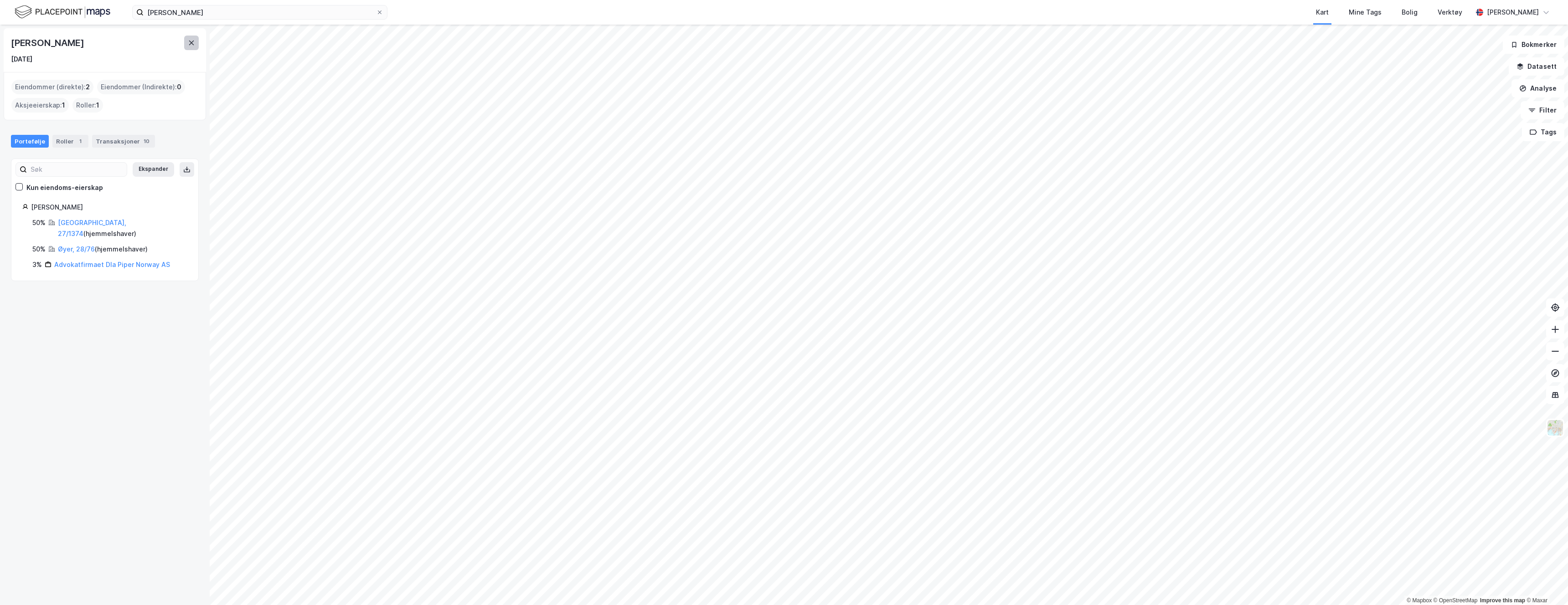
click at [190, 38] on button at bounding box center [192, 43] width 15 height 15
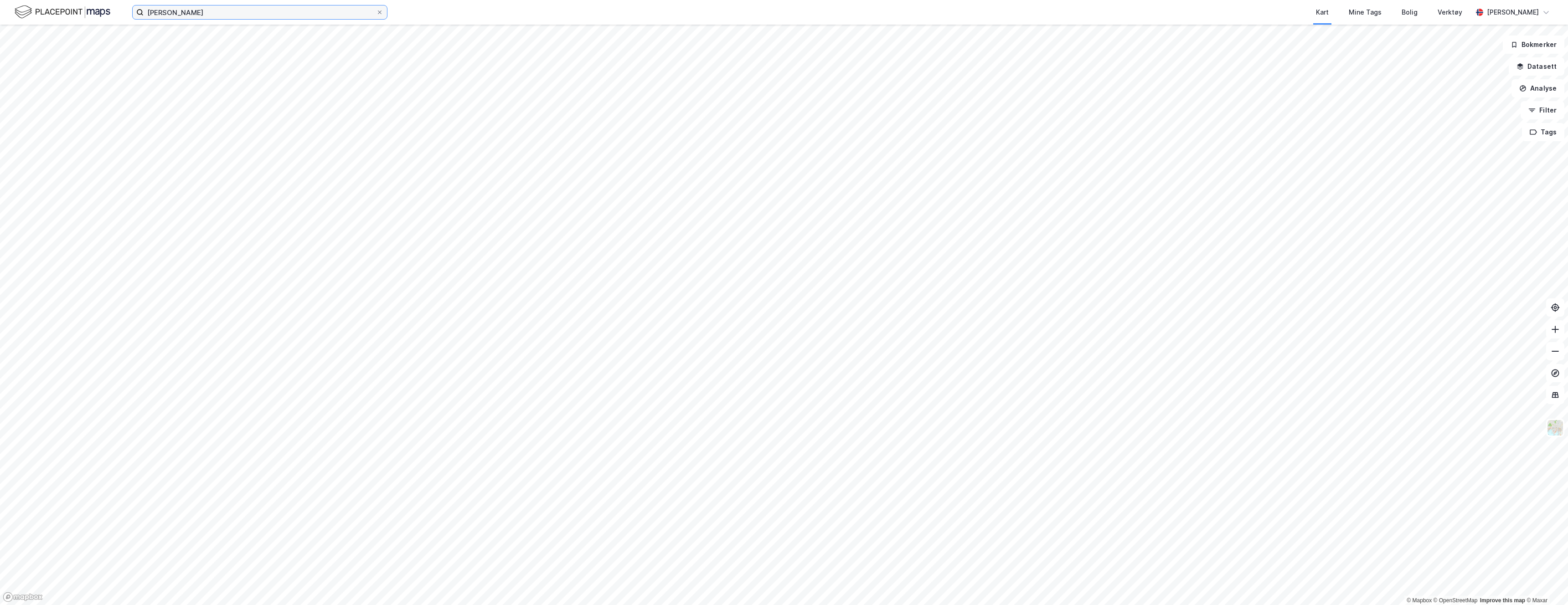
click at [194, 18] on input "[PERSON_NAME]" at bounding box center [260, 12] width 233 height 13
click at [427, 10] on div "[PERSON_NAME] Nylige søk (5) [PERSON_NAME] • Person • [DATE] MEGAFLIS AS Leieta…" at bounding box center [784, 12] width 1568 height 24
click at [294, 5] on label "[PERSON_NAME]" at bounding box center [259, 12] width 255 height 15
click at [294, 5] on input "[PERSON_NAME]" at bounding box center [260, 12] width 233 height 13
click at [209, 23] on div "[PERSON_NAME] søk (5)" at bounding box center [259, 29] width 255 height 16
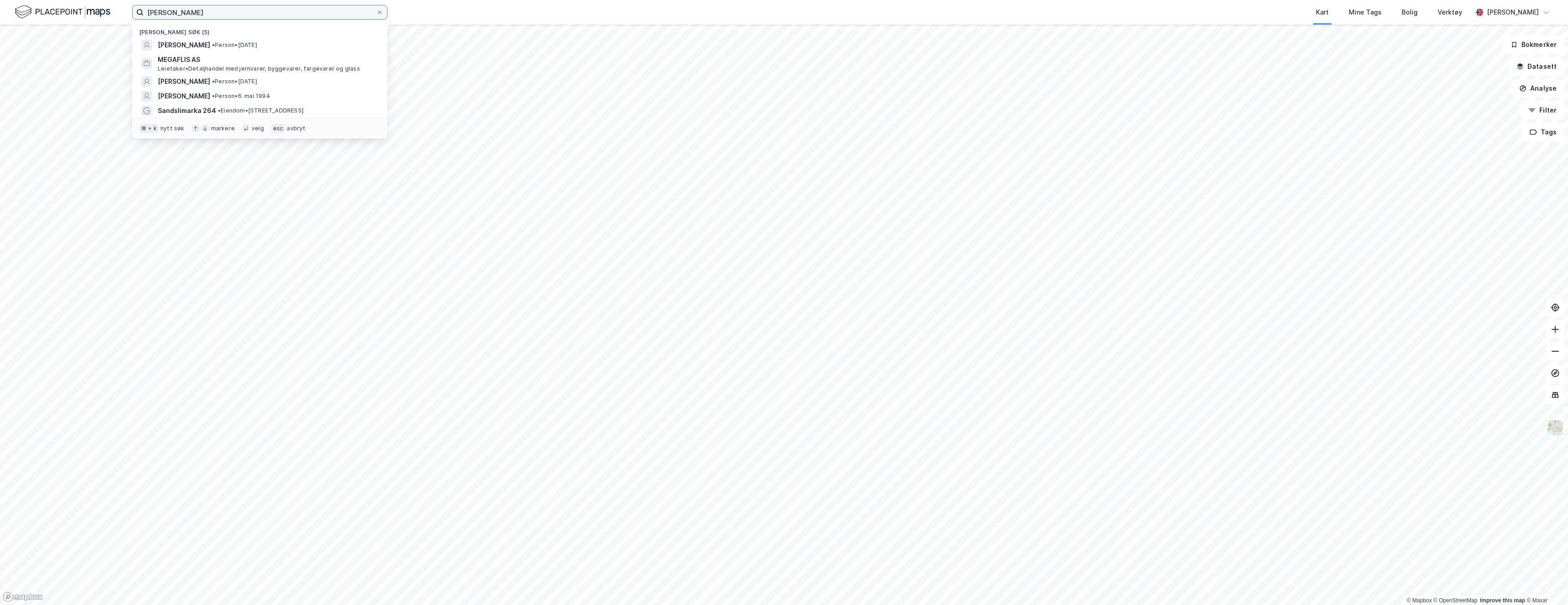
click at [206, 13] on input "[PERSON_NAME]" at bounding box center [260, 12] width 233 height 13
click at [180, 16] on input "[PERSON_NAME]" at bounding box center [260, 12] width 233 height 13
click at [172, 13] on input "Magnus Lutnæs" at bounding box center [260, 12] width 233 height 13
click at [175, 13] on input "Magnus Lutnæs" at bounding box center [260, 12] width 233 height 13
click at [209, 10] on input "Magnus Lutnæs" at bounding box center [260, 12] width 233 height 13
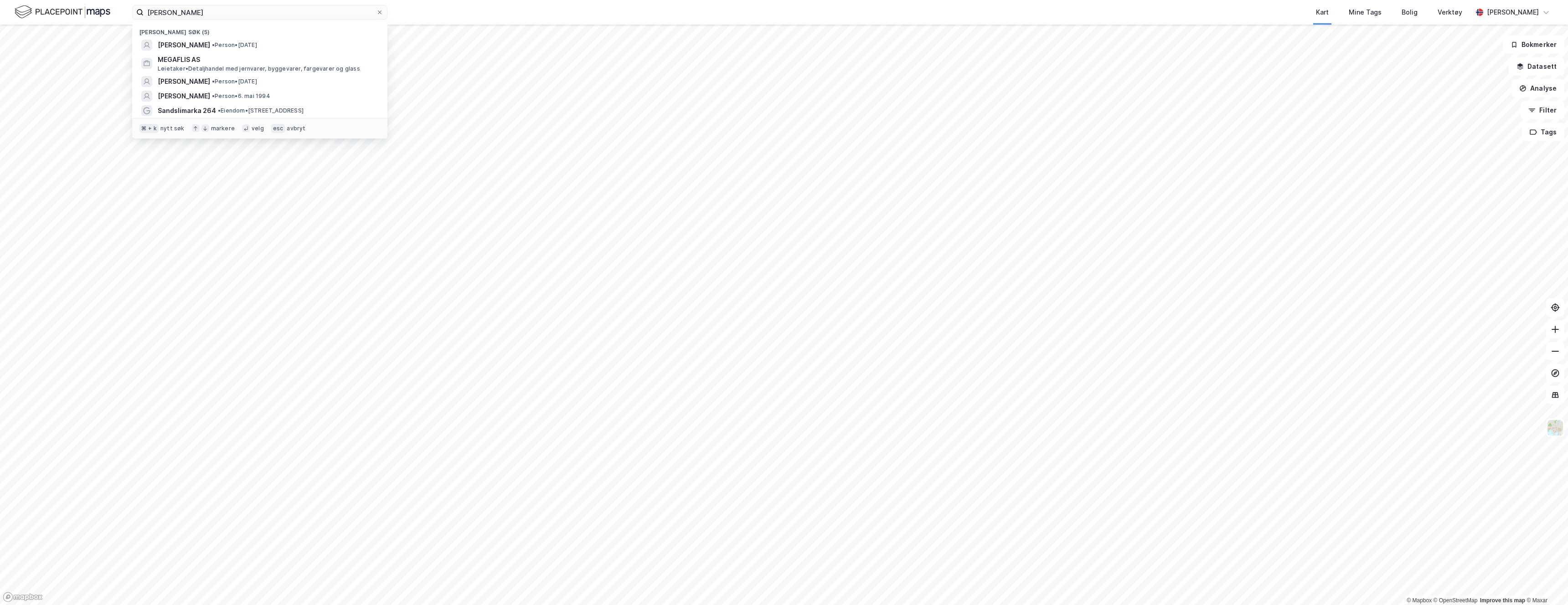
click at [495, 23] on div "Kart Mine Tags Bolig Verktøy" at bounding box center [951, 12] width 1041 height 24
click at [495, 13] on div "Kart Mine Tags Bolig Verktøy" at bounding box center [951, 12] width 1041 height 24
